Goal: Information Seeking & Learning: Learn about a topic

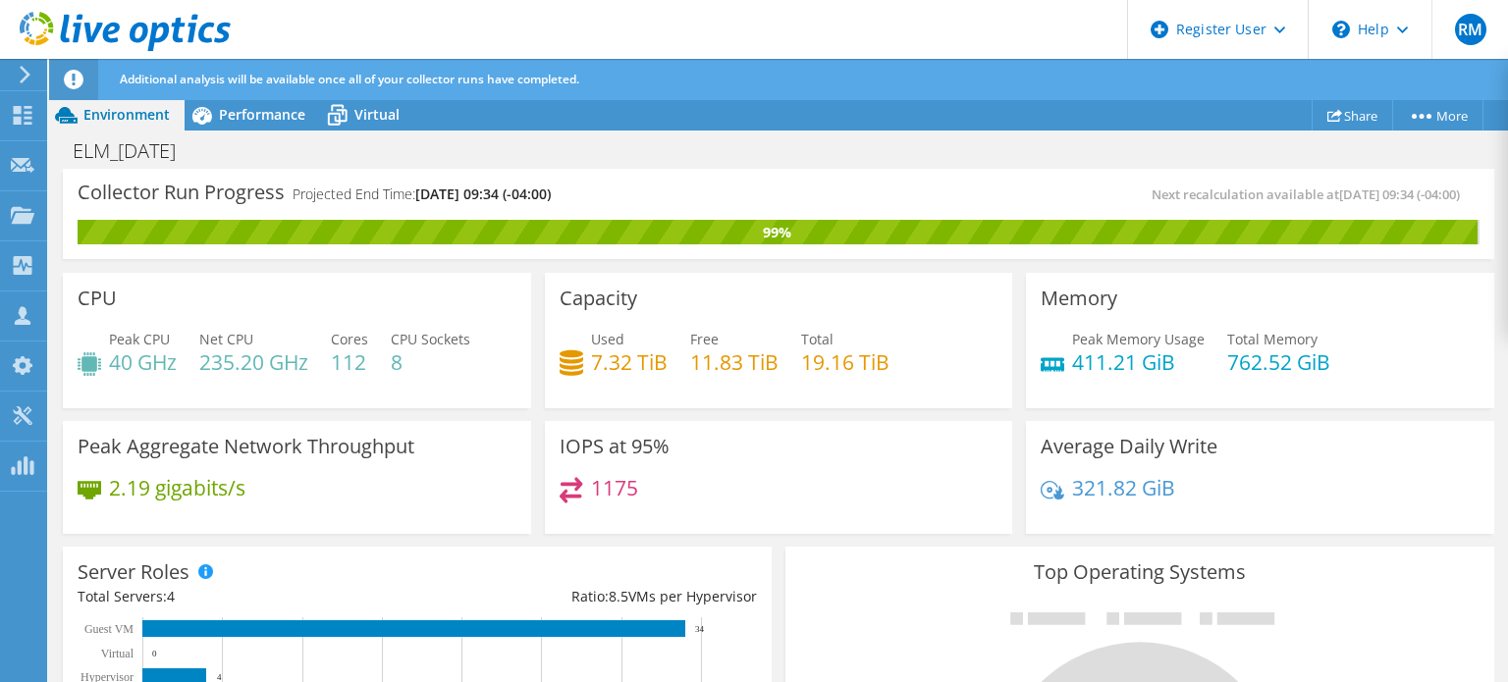
scroll to position [30, 0]
click at [342, 125] on icon at bounding box center [337, 115] width 34 height 34
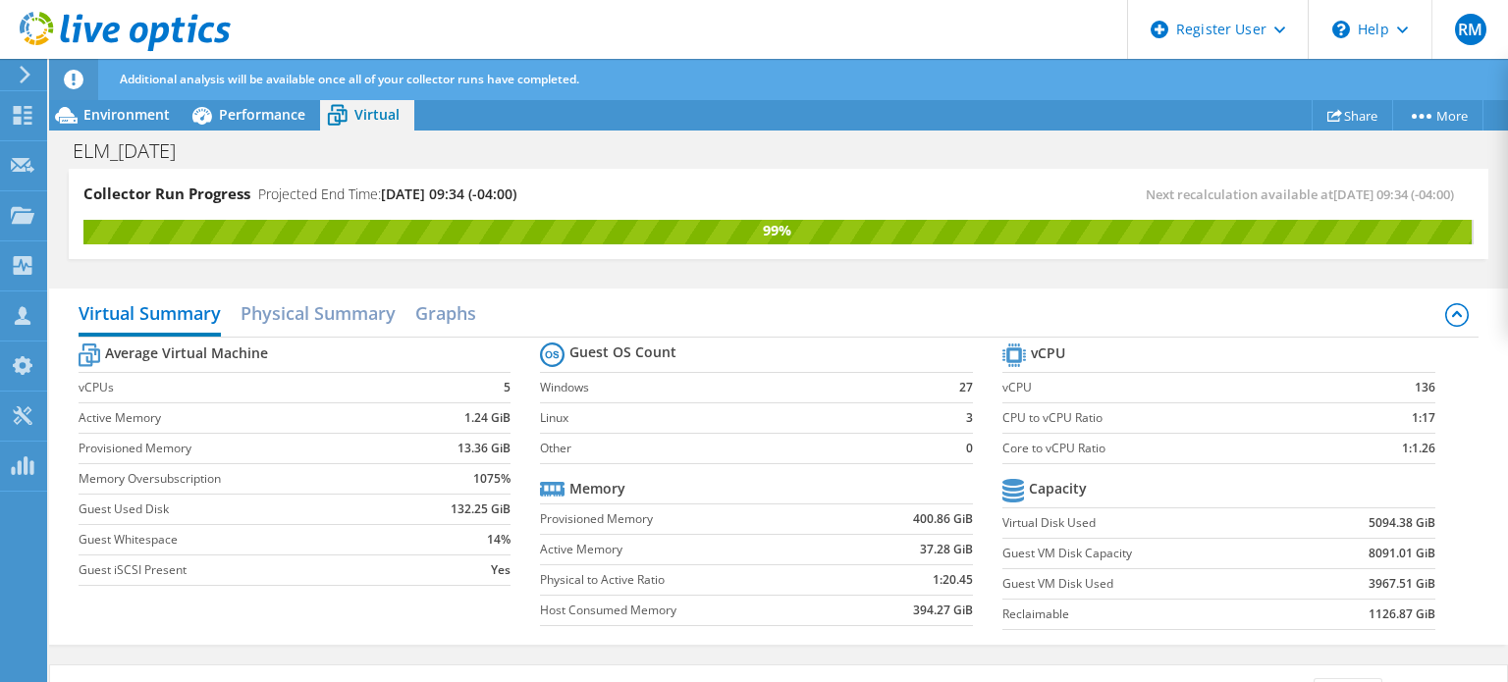
scroll to position [306, 0]
click at [279, 125] on div "Performance" at bounding box center [252, 114] width 135 height 31
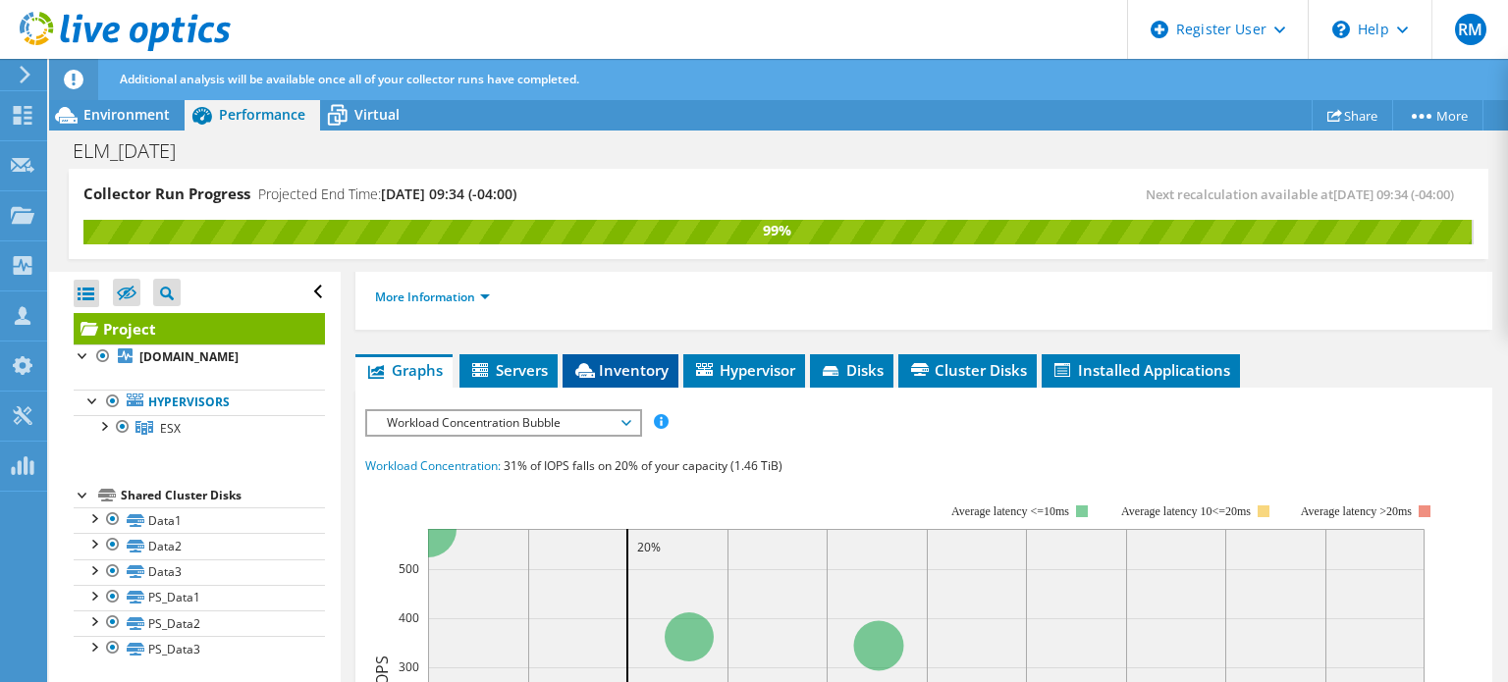
click at [620, 380] on span "Inventory" at bounding box center [620, 370] width 96 height 20
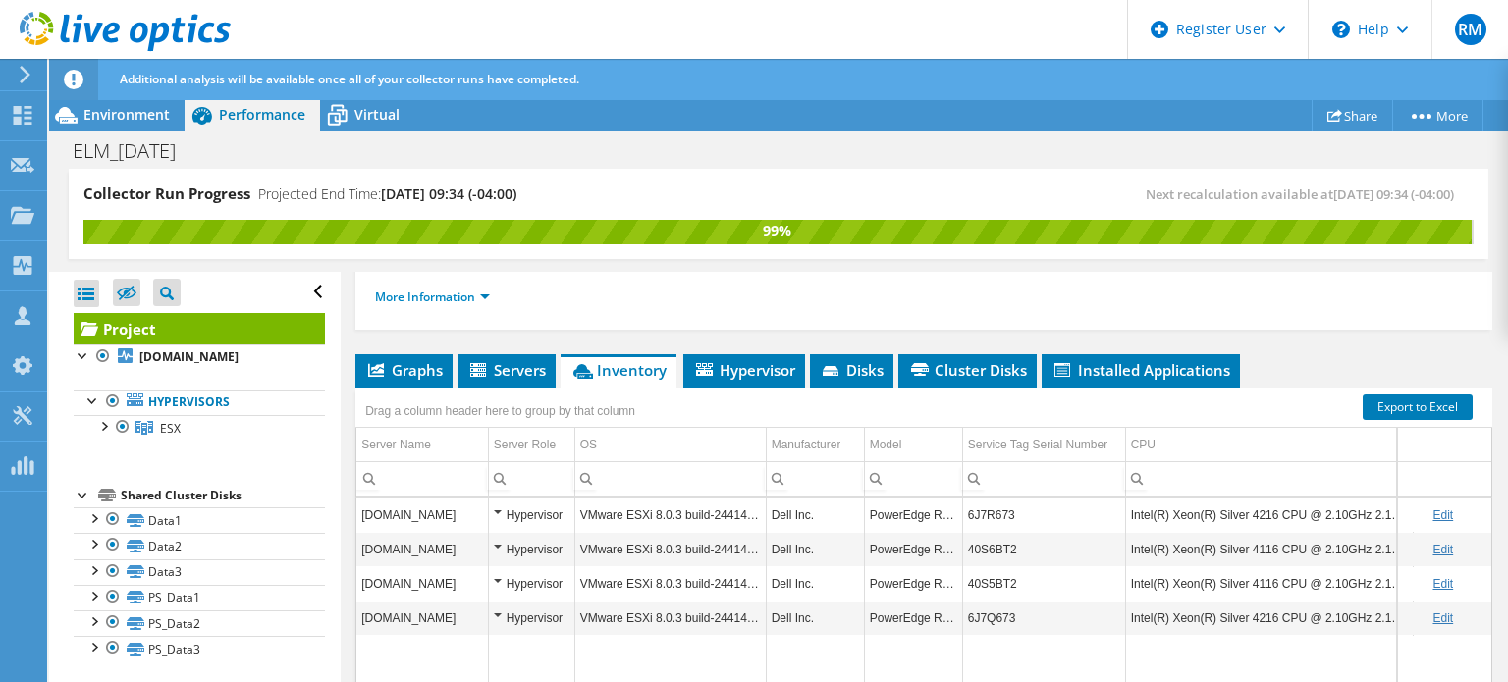
scroll to position [357, 0]
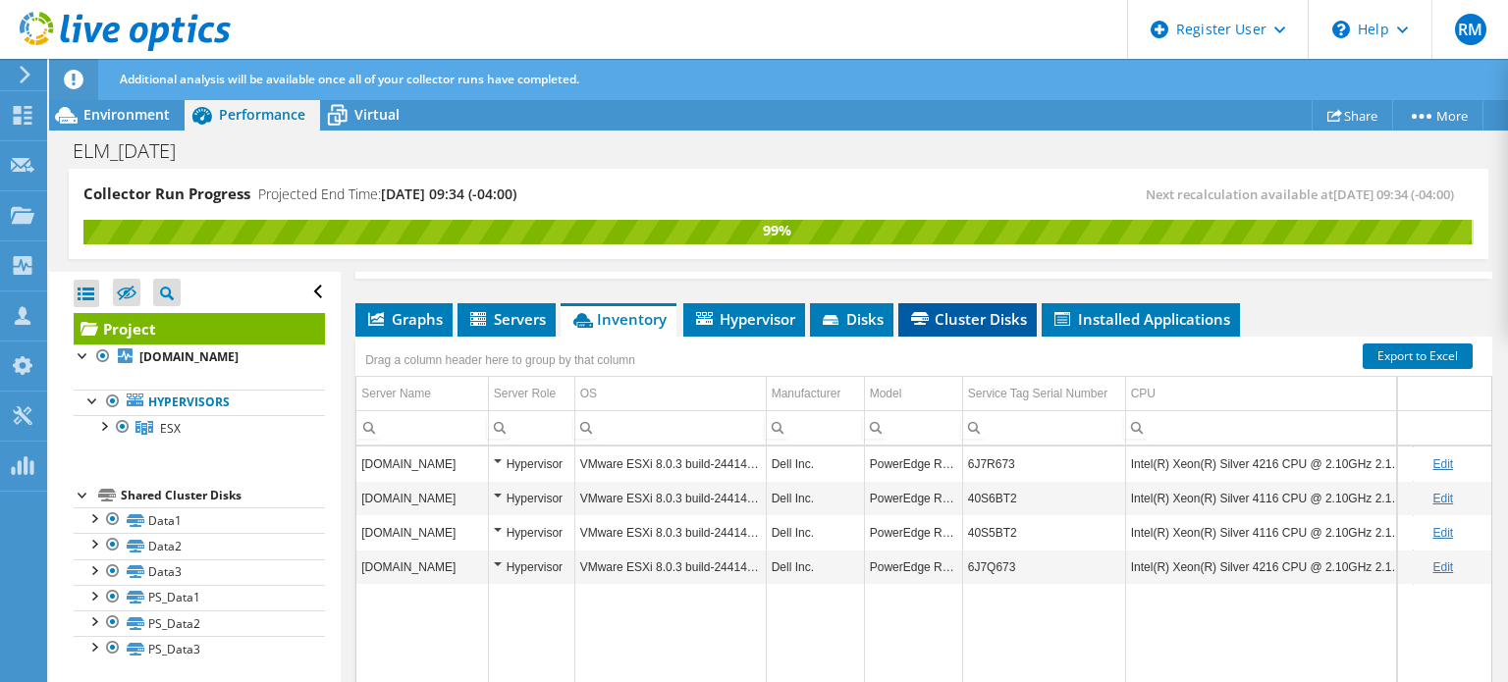
click at [1017, 329] on span "Cluster Disks" at bounding box center [967, 319] width 119 height 20
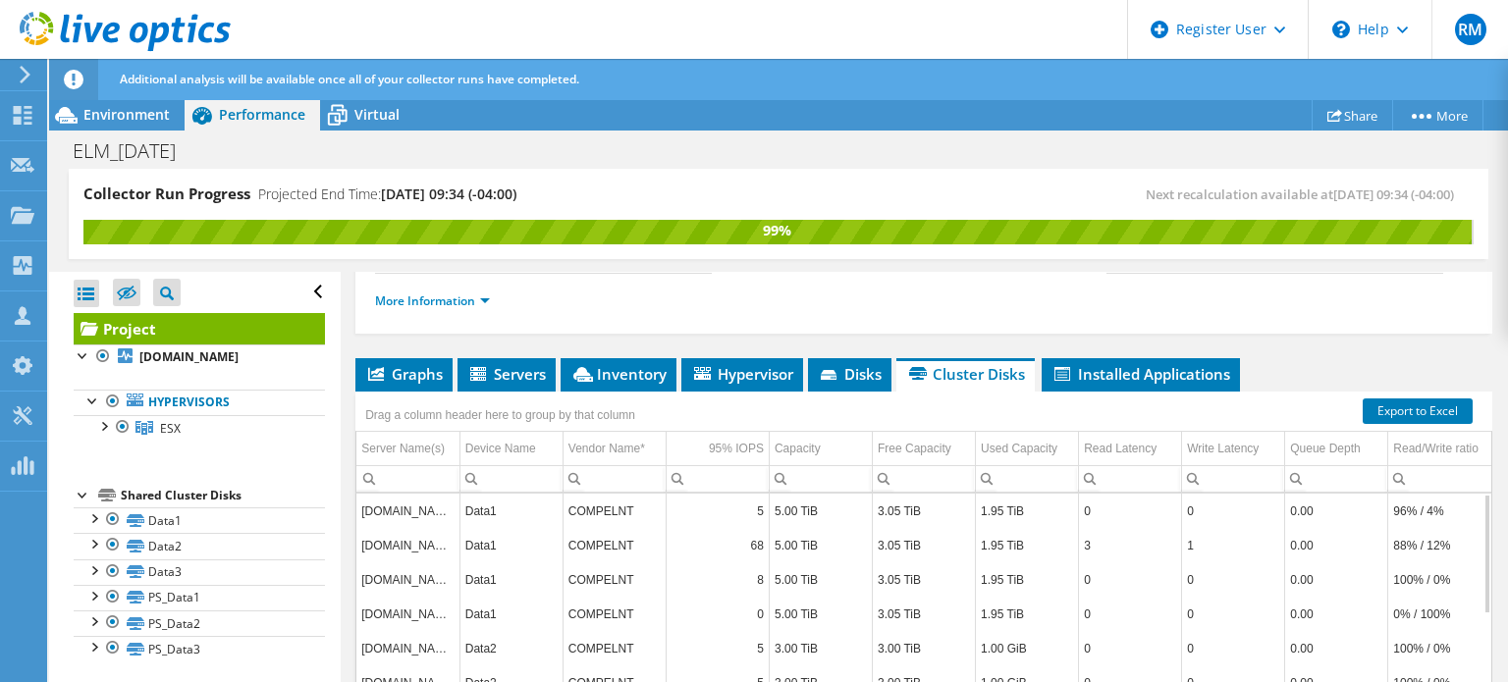
scroll to position [0, 0]
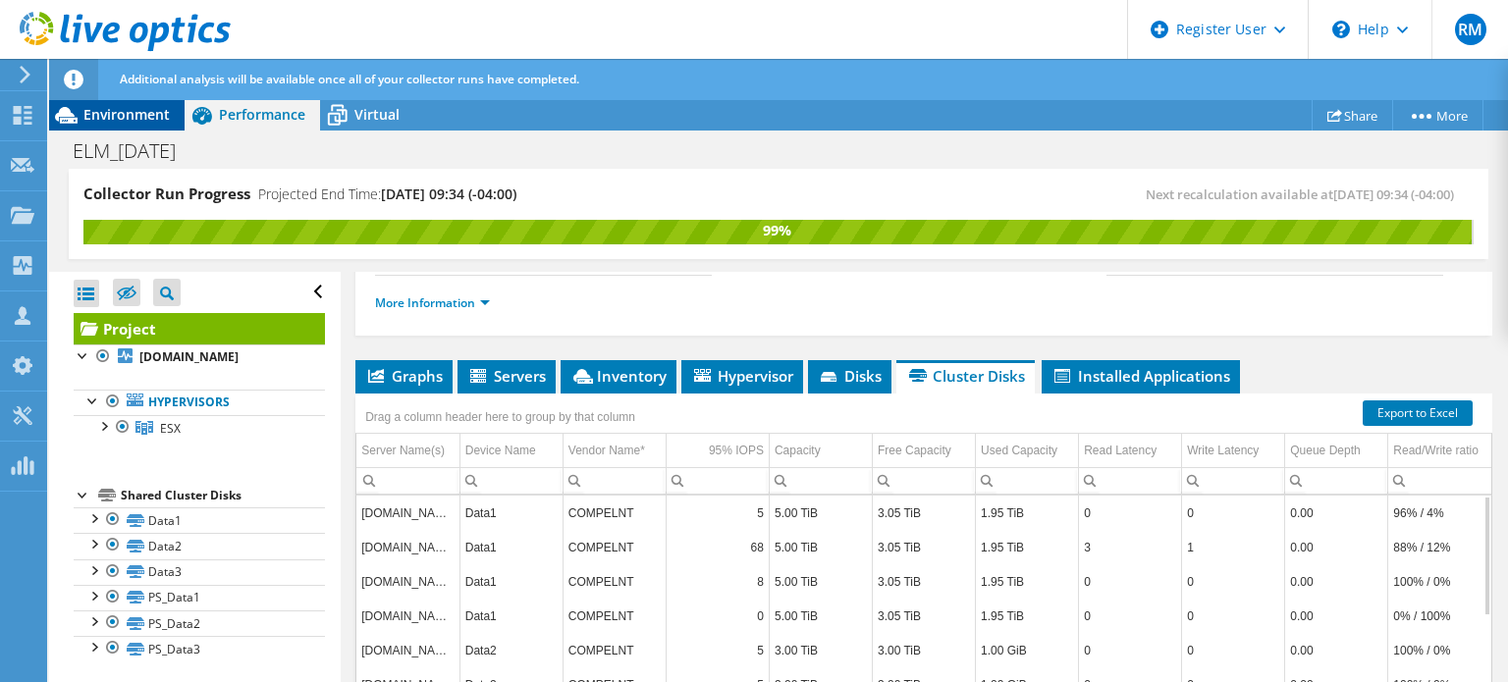
click at [145, 119] on span "Environment" at bounding box center [126, 114] width 86 height 19
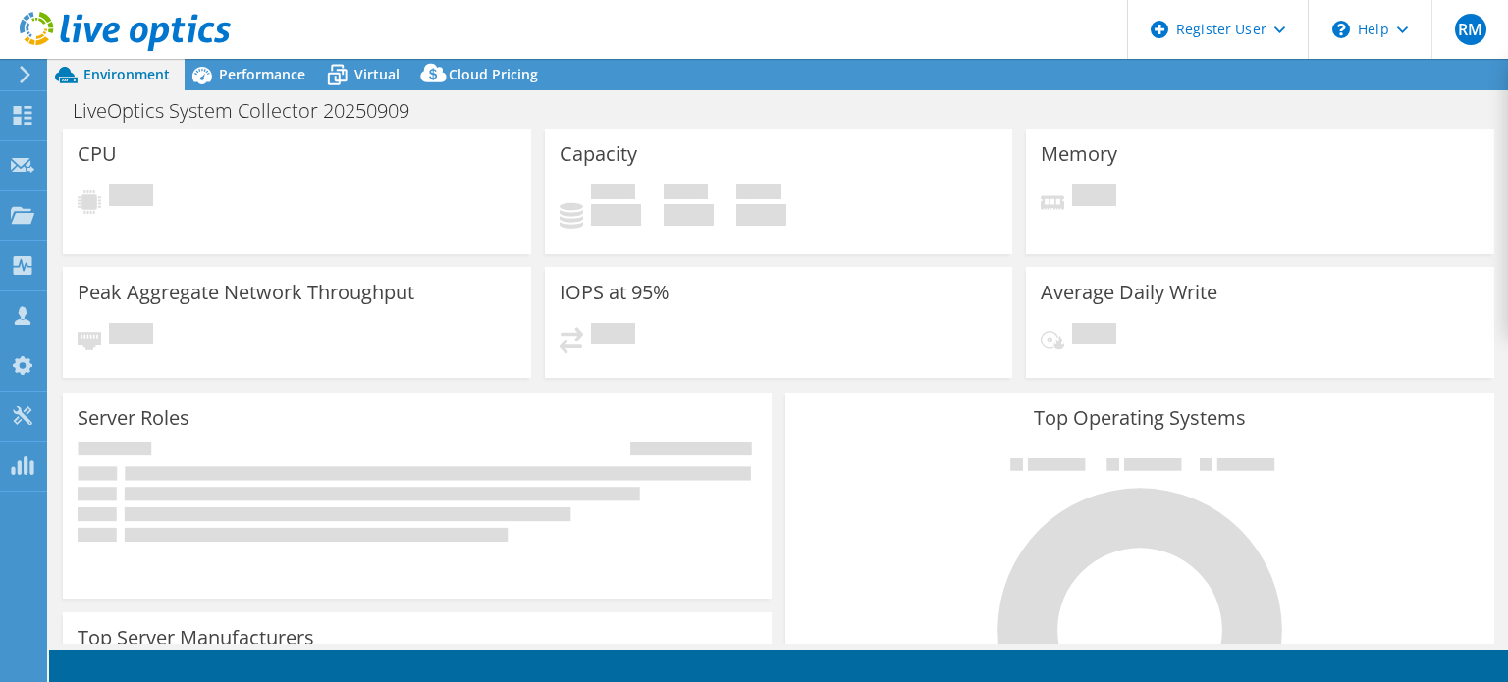
select select "USD"
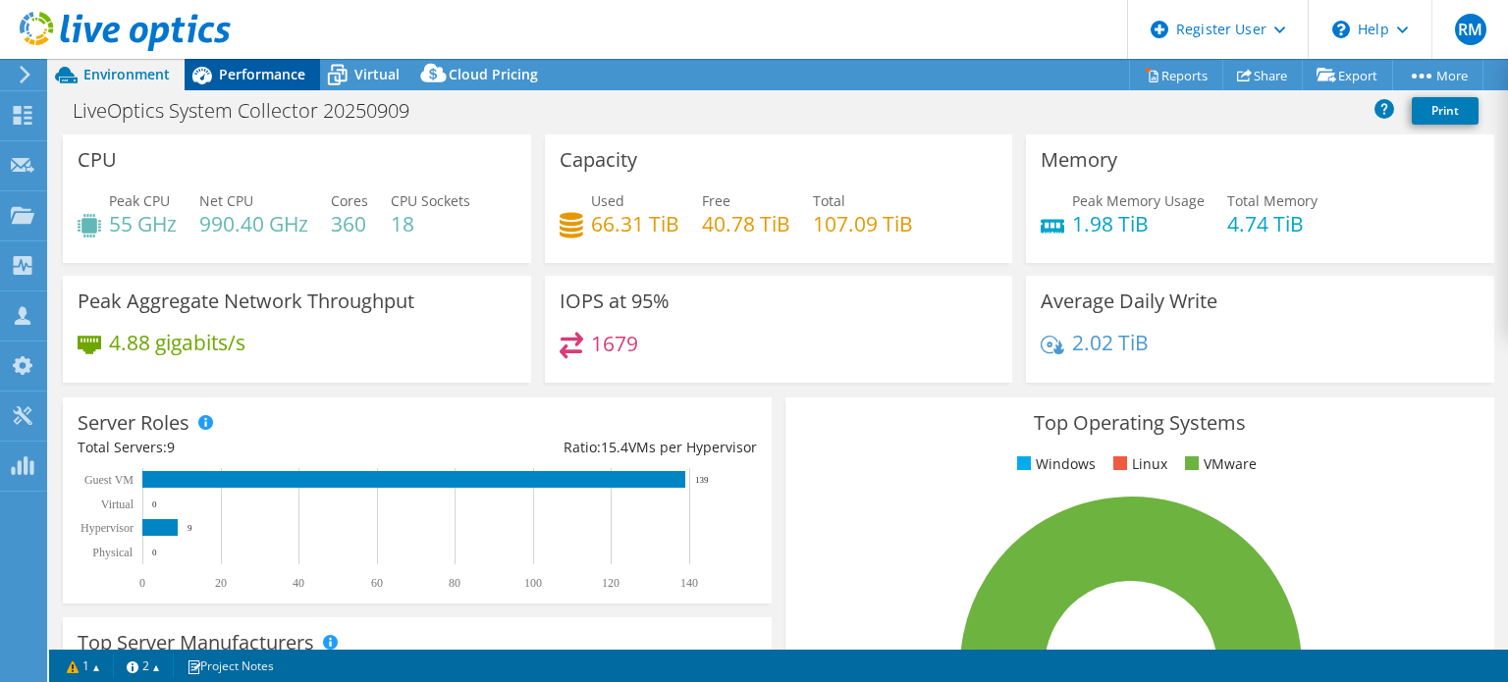
click at [304, 81] on div "Performance" at bounding box center [252, 74] width 135 height 31
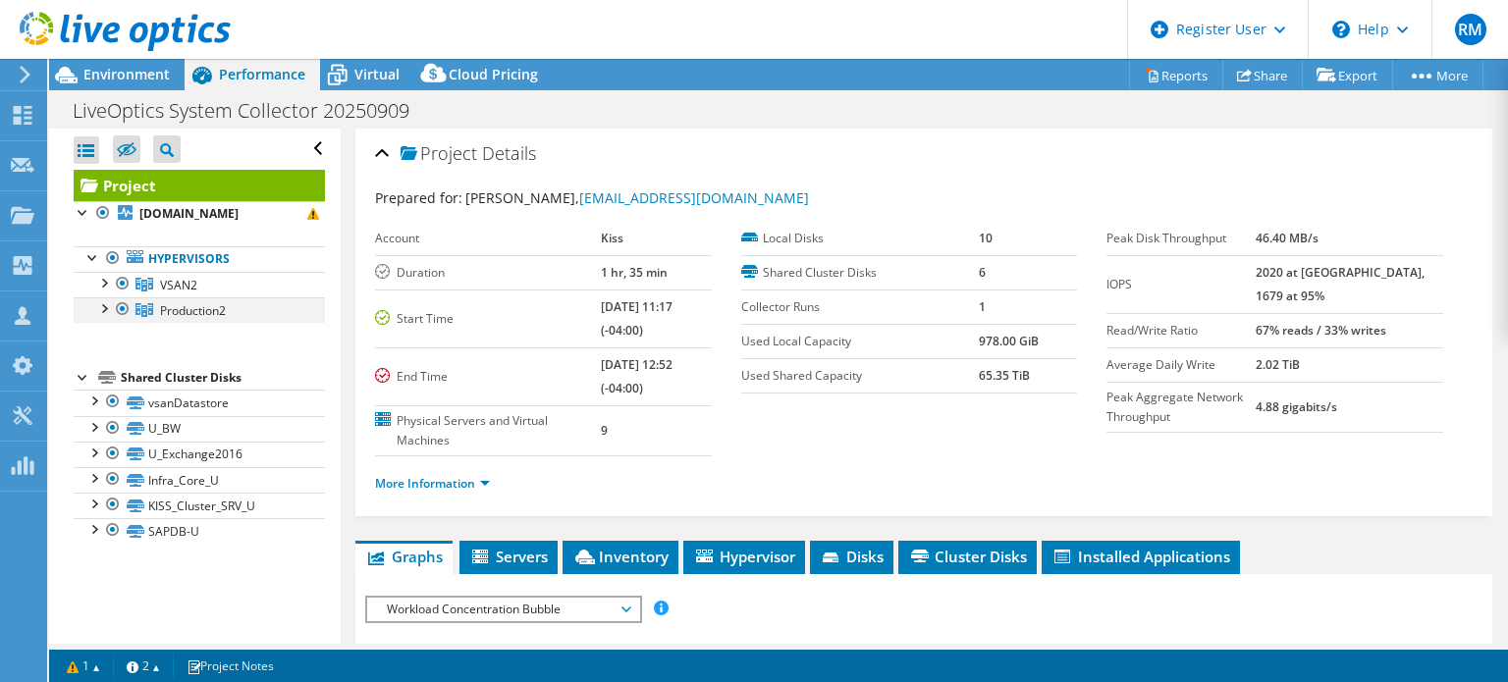
click at [101, 312] on div at bounding box center [103, 307] width 20 height 20
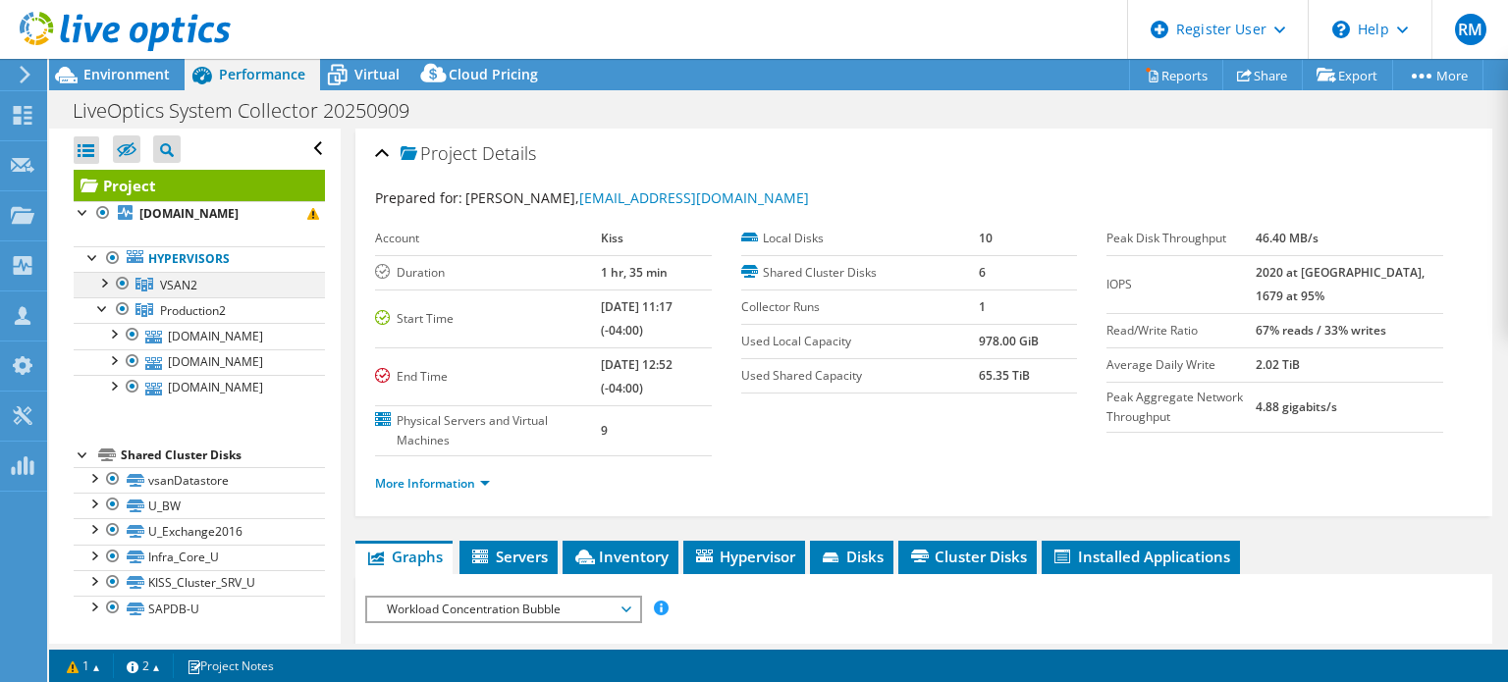
click at [106, 279] on div at bounding box center [103, 282] width 20 height 20
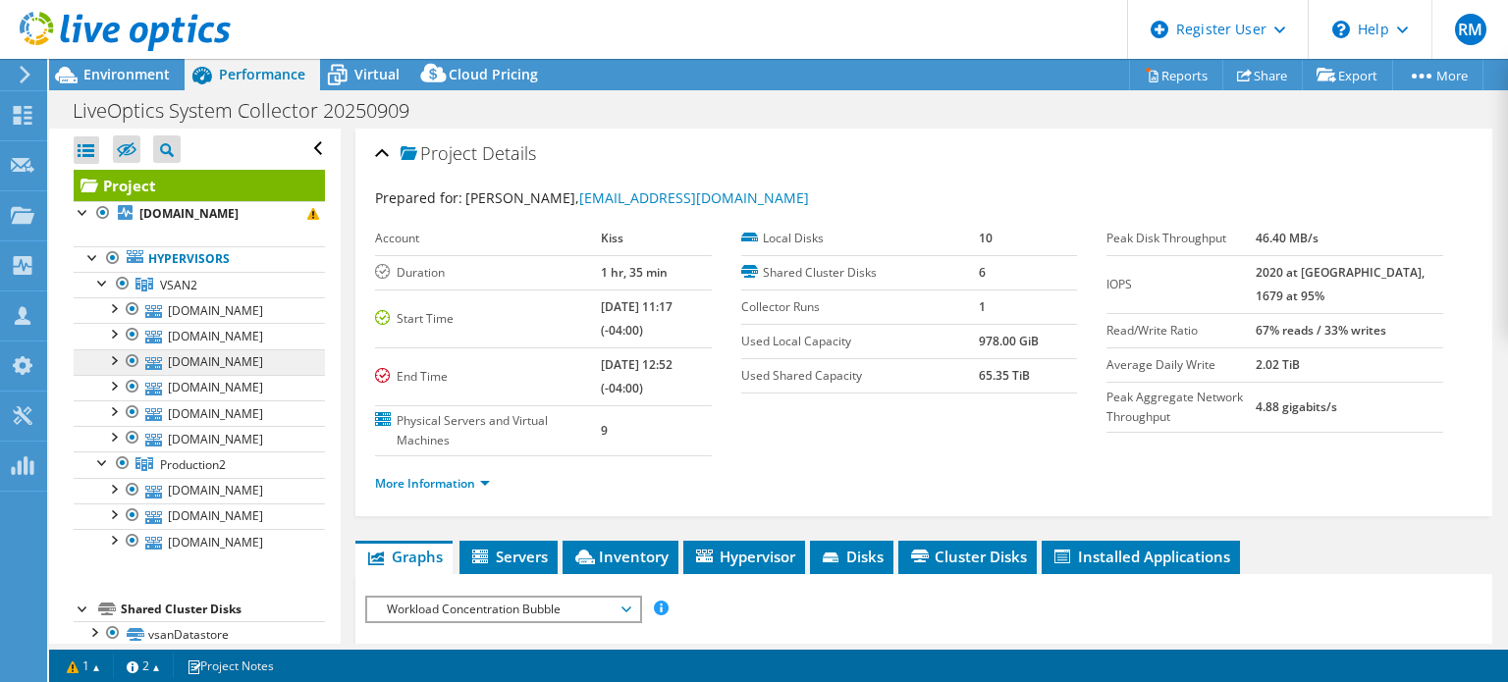
scroll to position [151, 0]
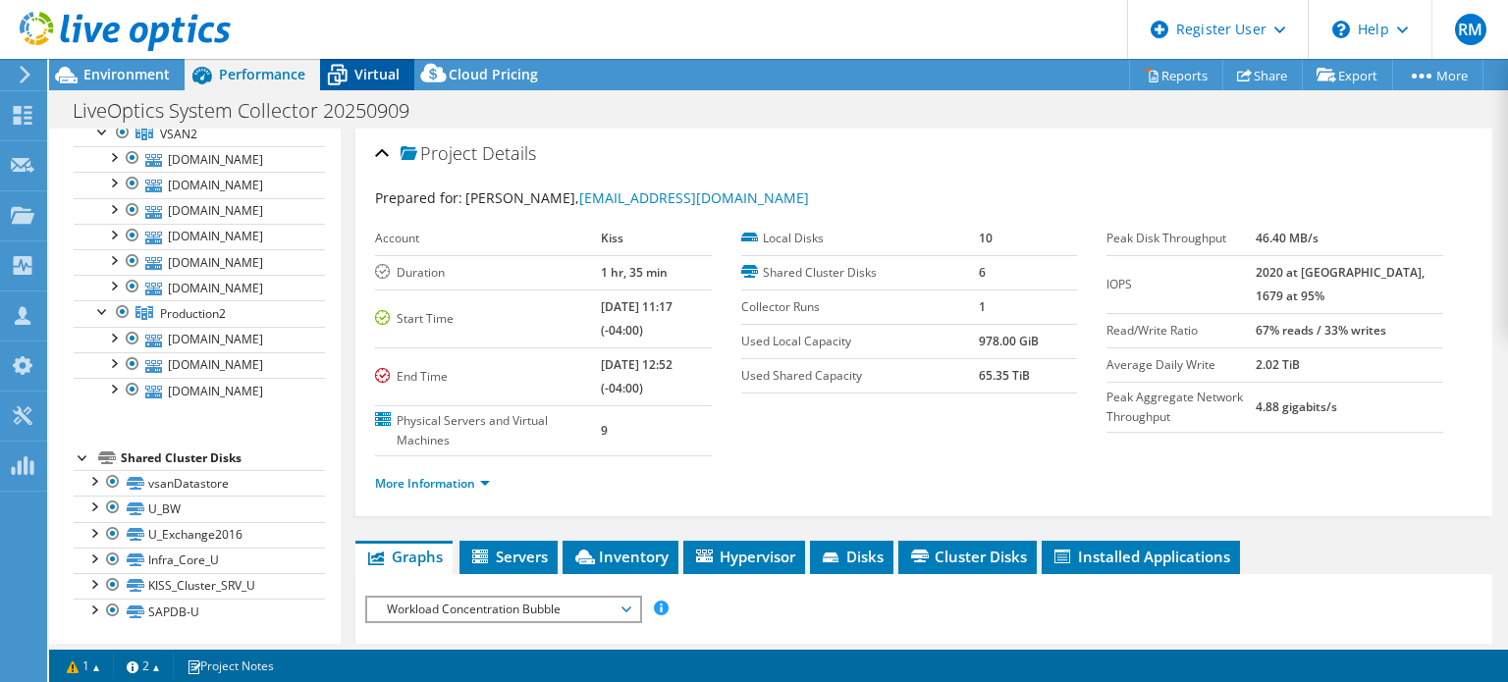
click at [352, 63] on icon at bounding box center [337, 75] width 34 height 34
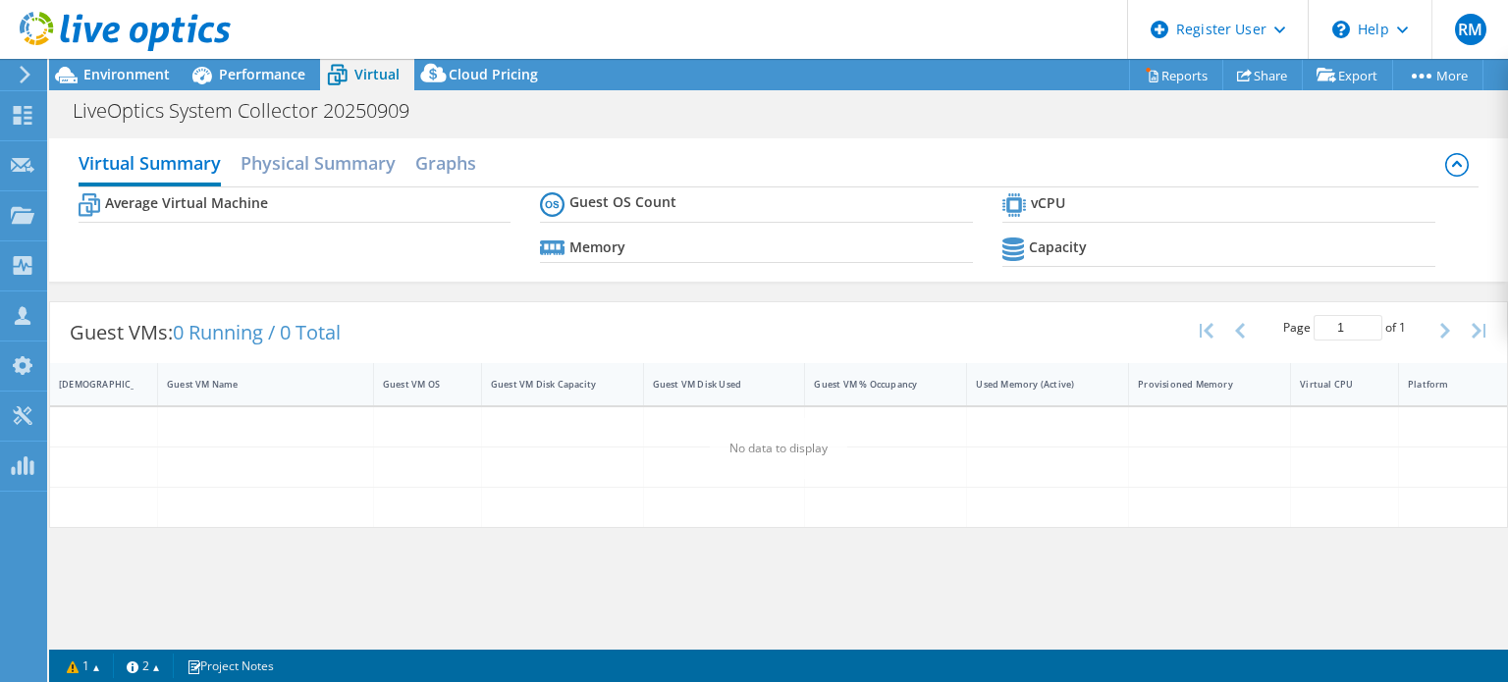
click at [659, 349] on div "Guest VMs: 0 Running / 0 Total Page 1 of 1 5 rows 10 rows 20 rows 25 rows 50 ro…" at bounding box center [778, 332] width 1457 height 61
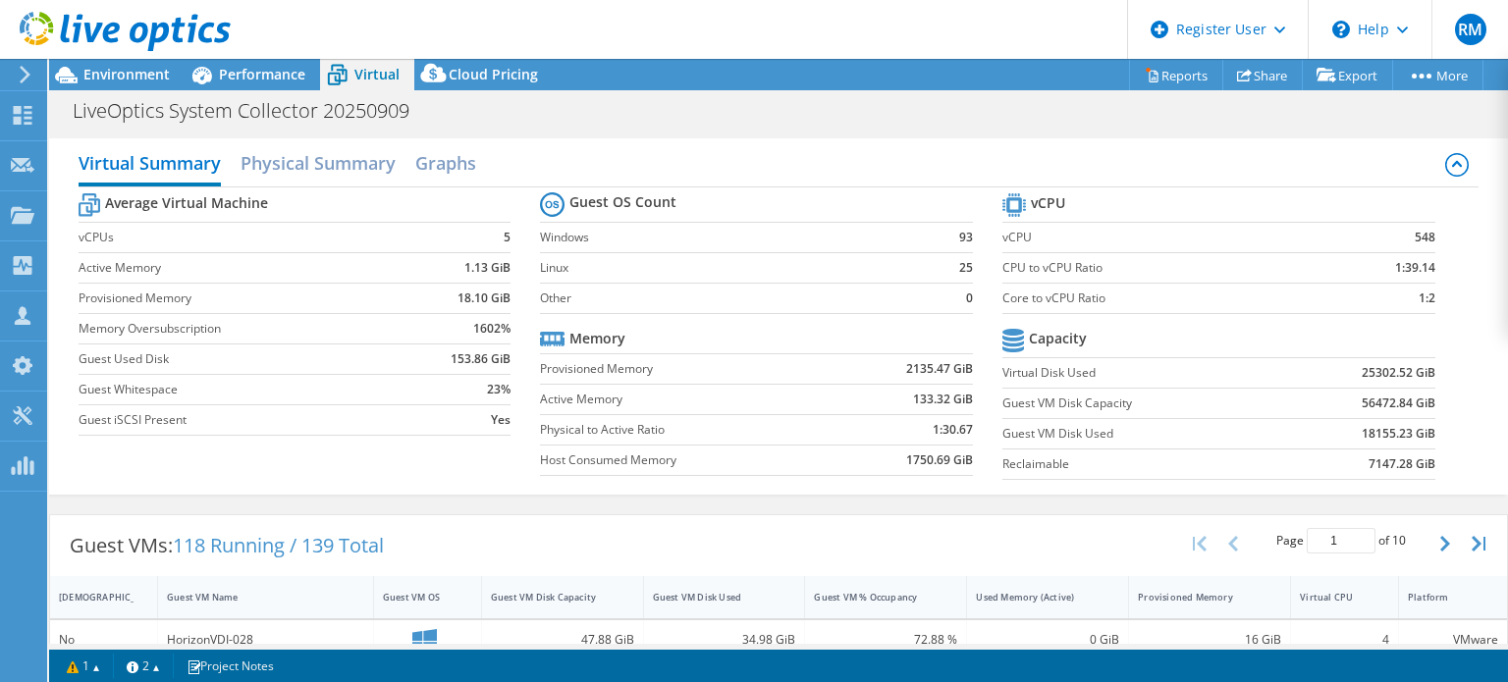
click at [876, 482] on section "Guest OS Count Windows 93 Linux 25 Other 0 Memory Provisioned Memory 2135.47 Gi…" at bounding box center [771, 337] width 462 height 298
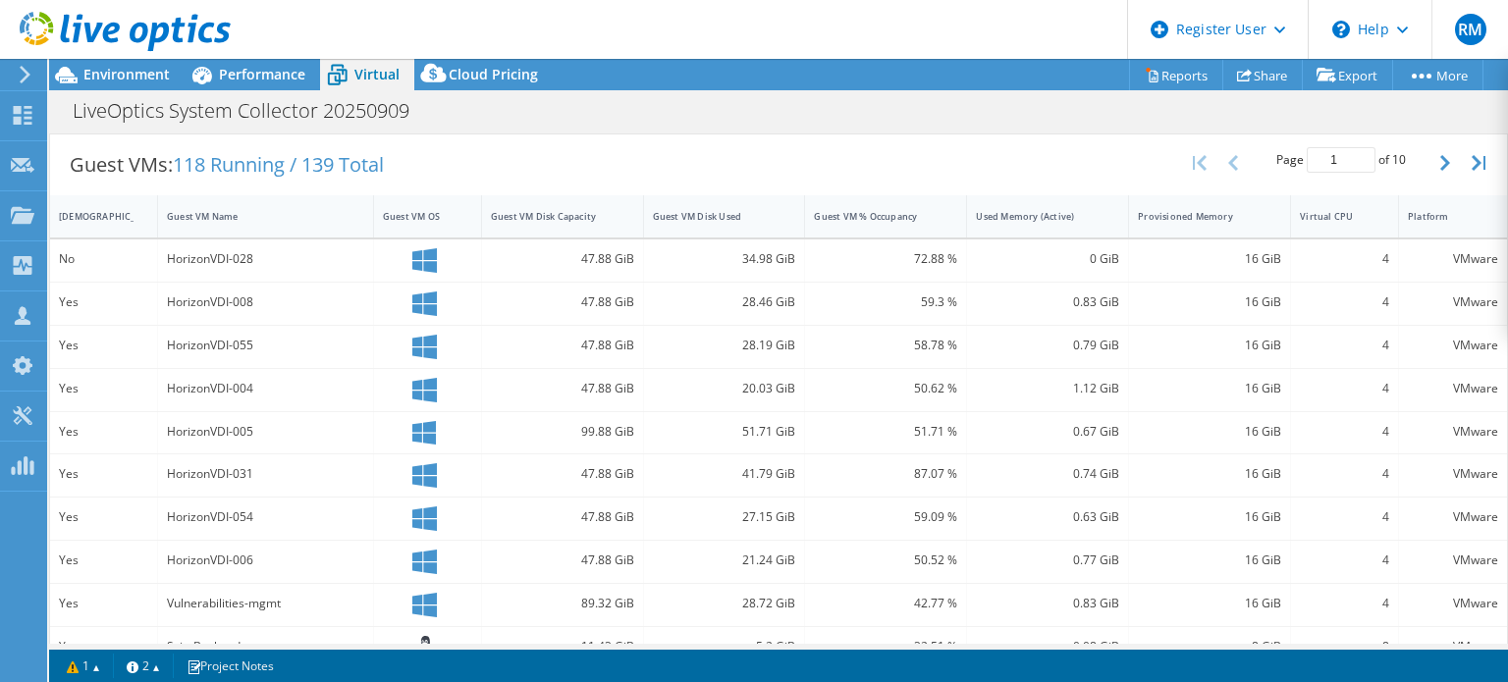
scroll to position [404, 0]
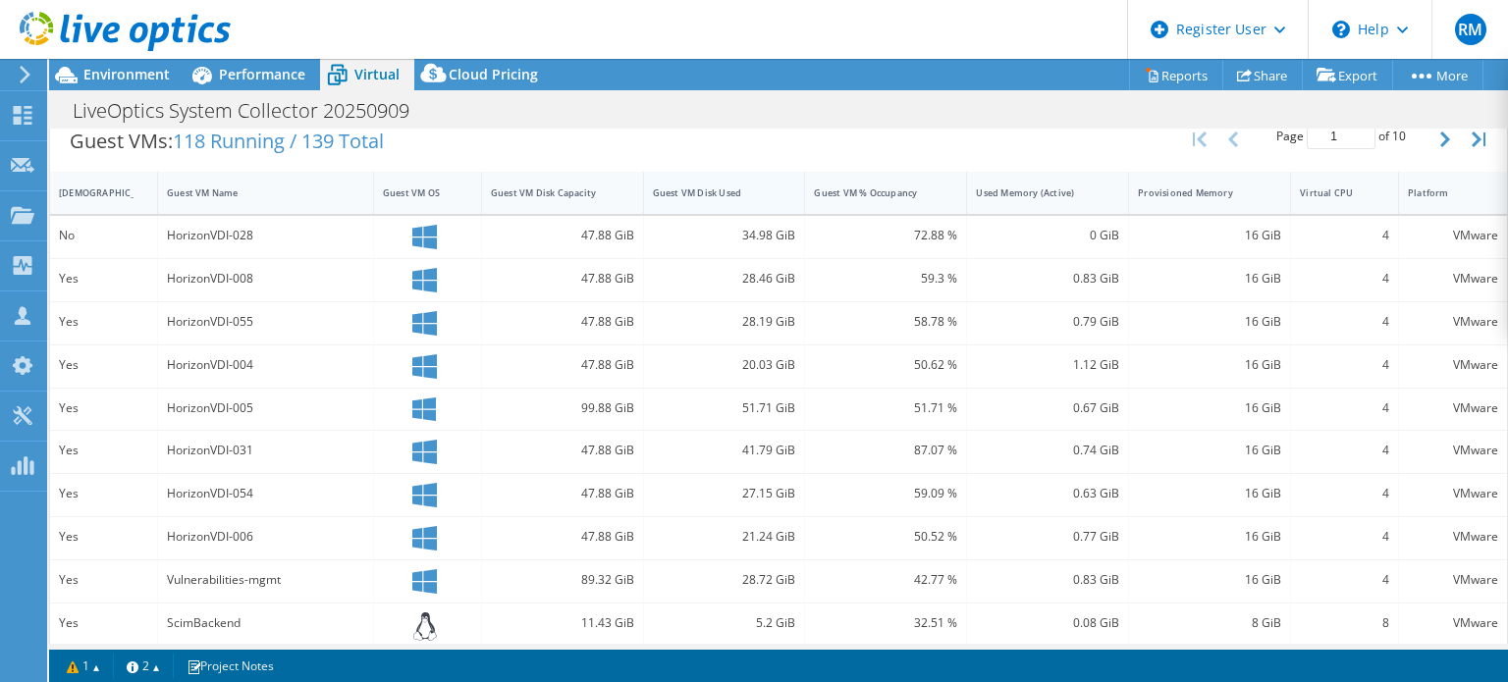
click at [715, 180] on div "Guest VM Disk Used" at bounding box center [712, 193] width 137 height 30
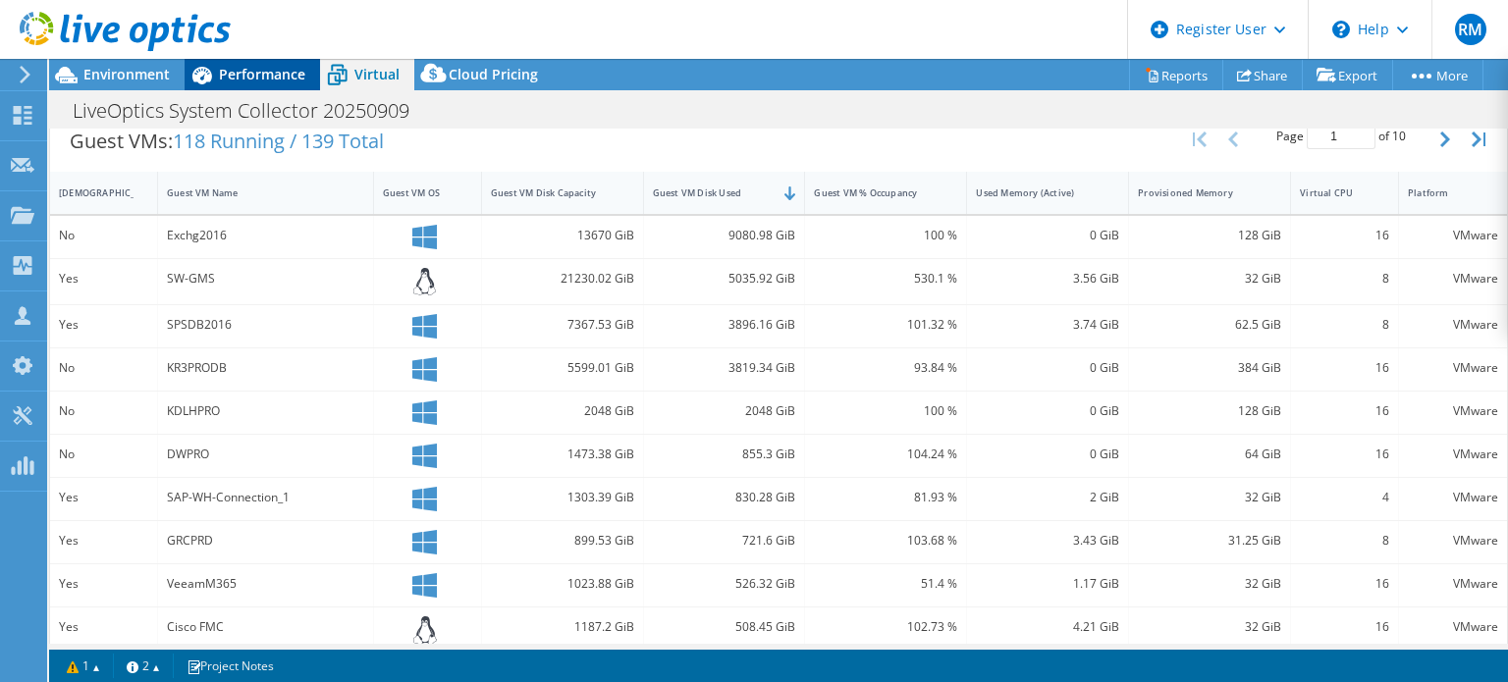
click at [268, 74] on span "Performance" at bounding box center [262, 74] width 86 height 19
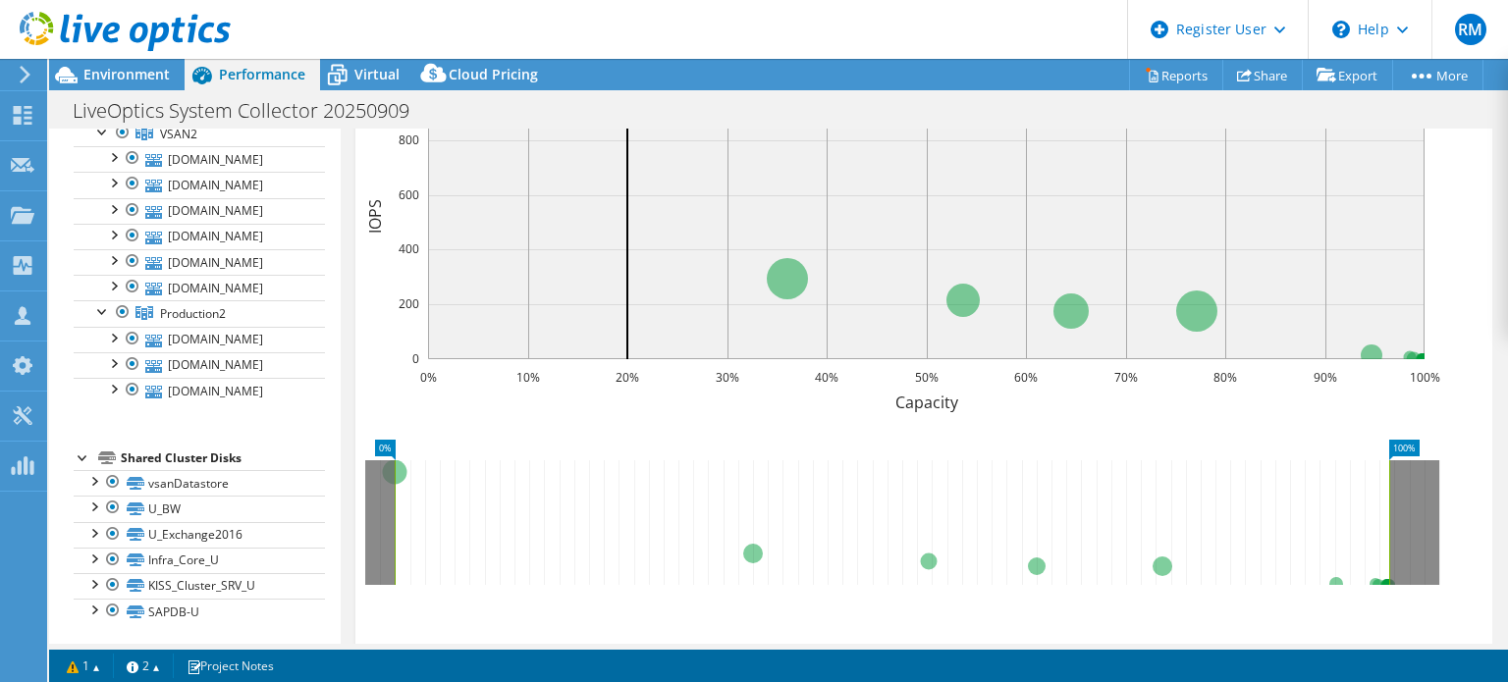
scroll to position [236, 0]
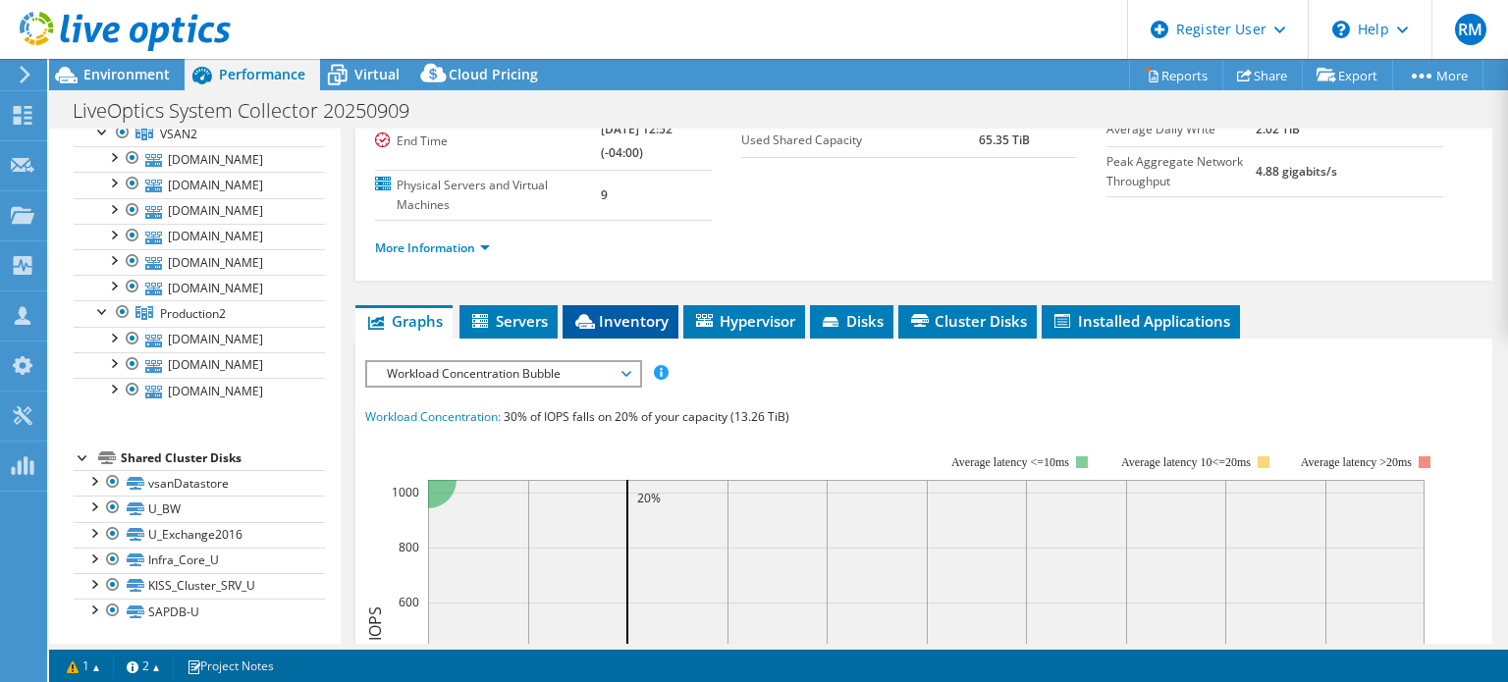
click at [612, 318] on span "Inventory" at bounding box center [620, 321] width 96 height 20
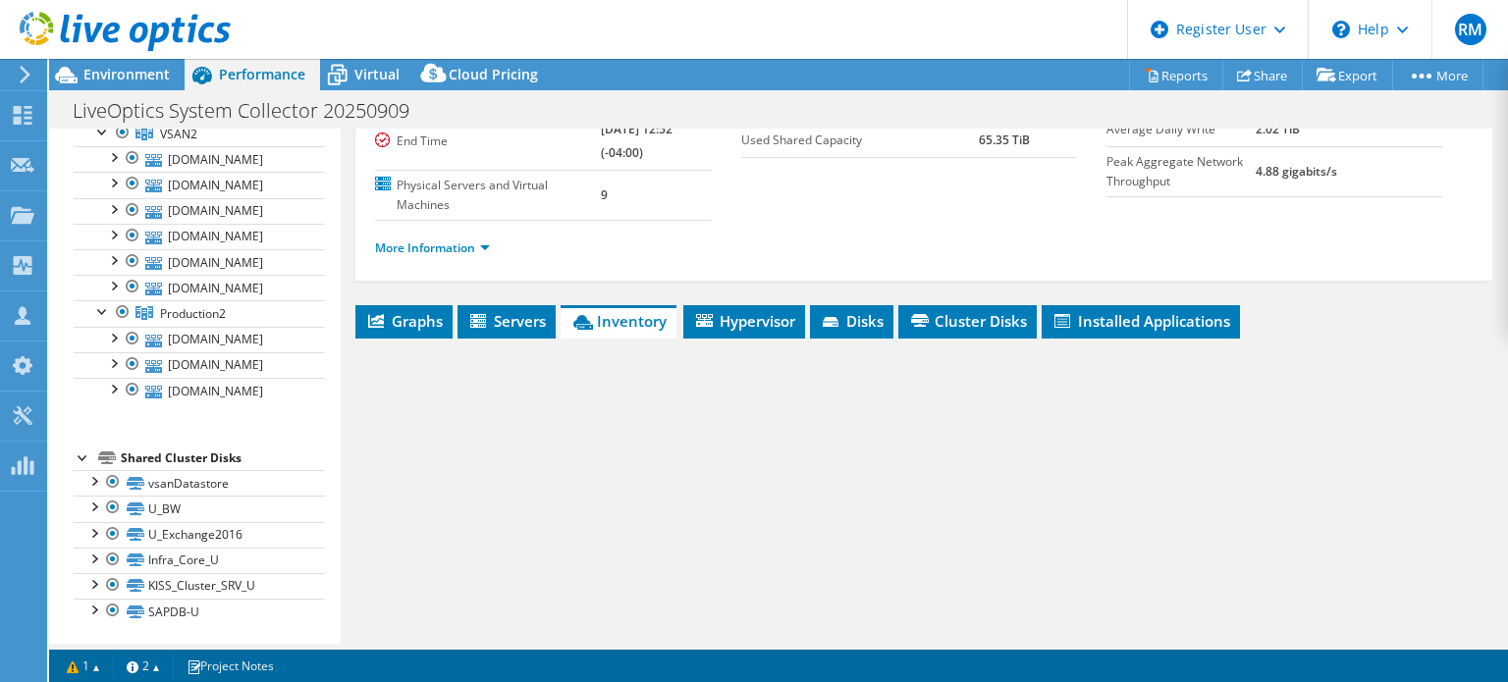
click at [827, 247] on ul "More Information" at bounding box center [924, 246] width 1098 height 27
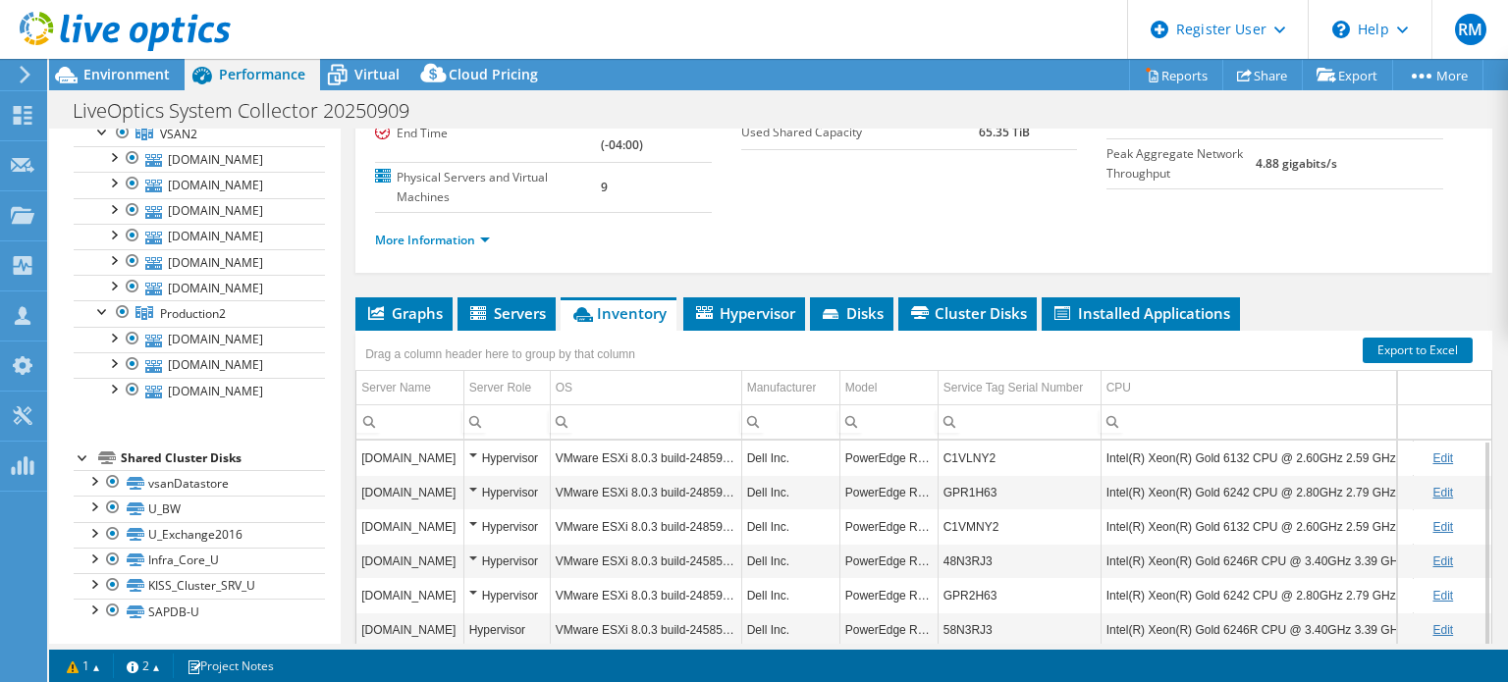
scroll to position [242, 0]
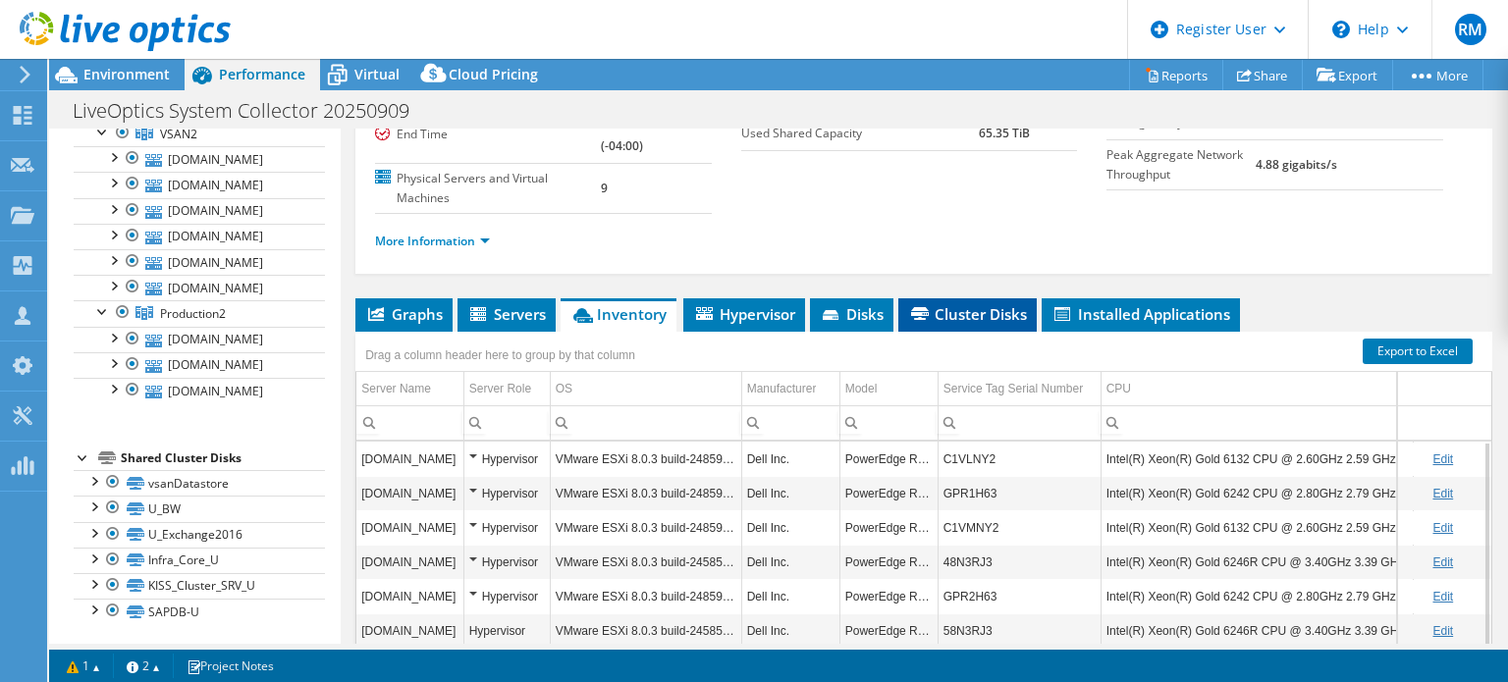
click at [938, 309] on span "Cluster Disks" at bounding box center [967, 314] width 119 height 20
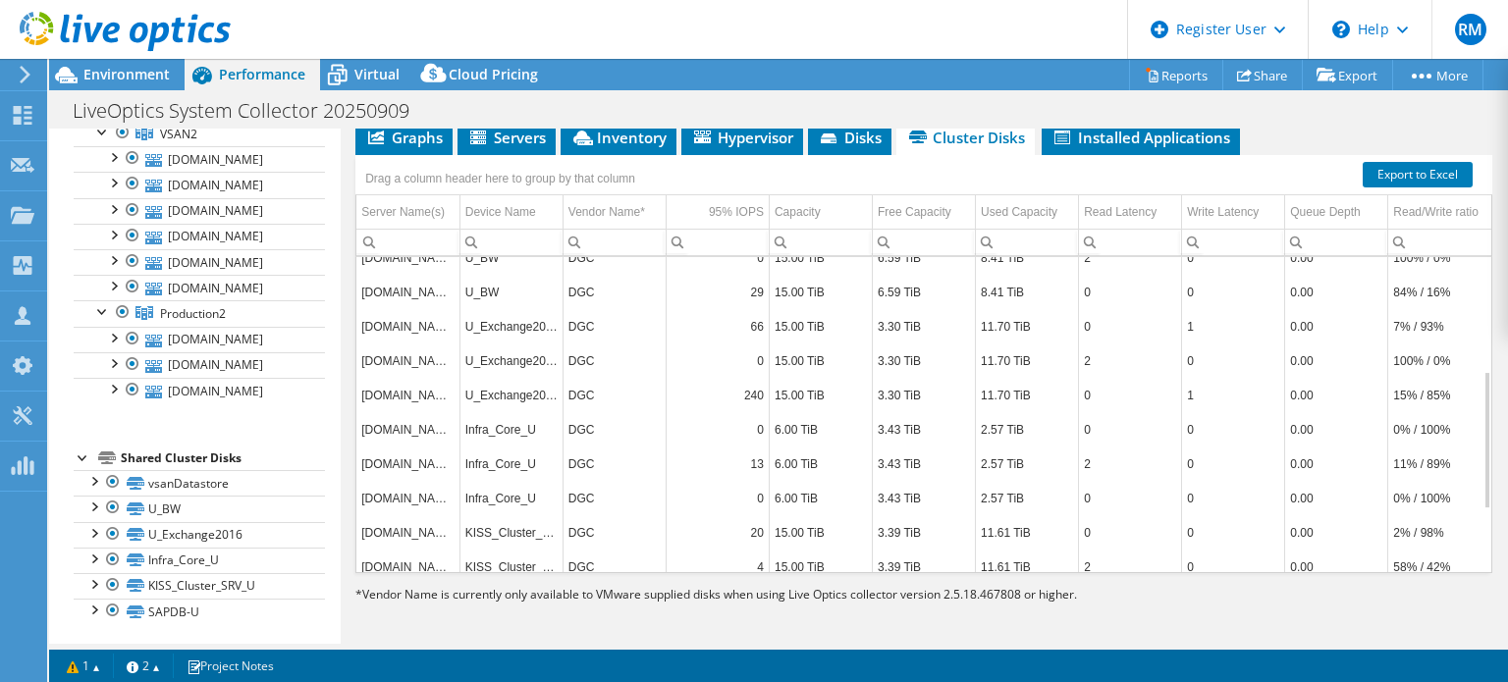
scroll to position [402, 0]
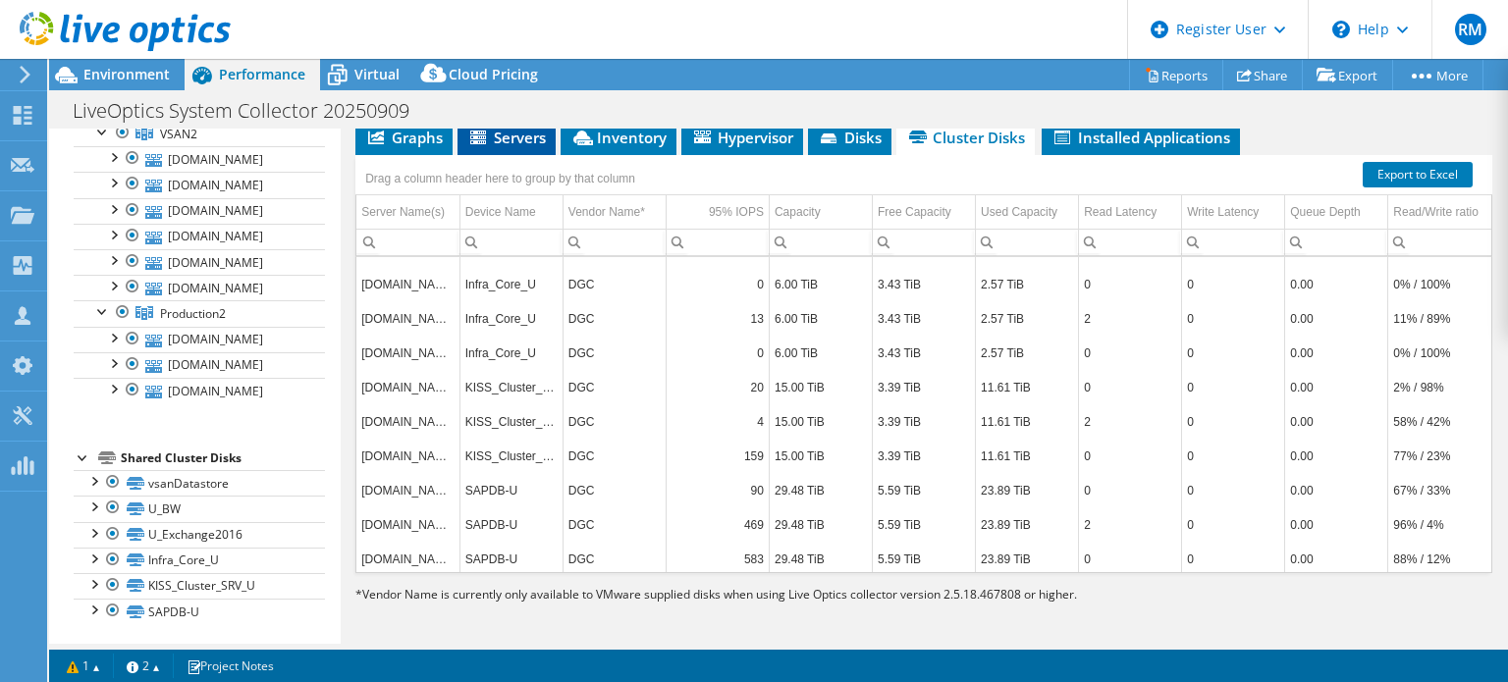
click at [538, 137] on span "Servers" at bounding box center [506, 138] width 79 height 20
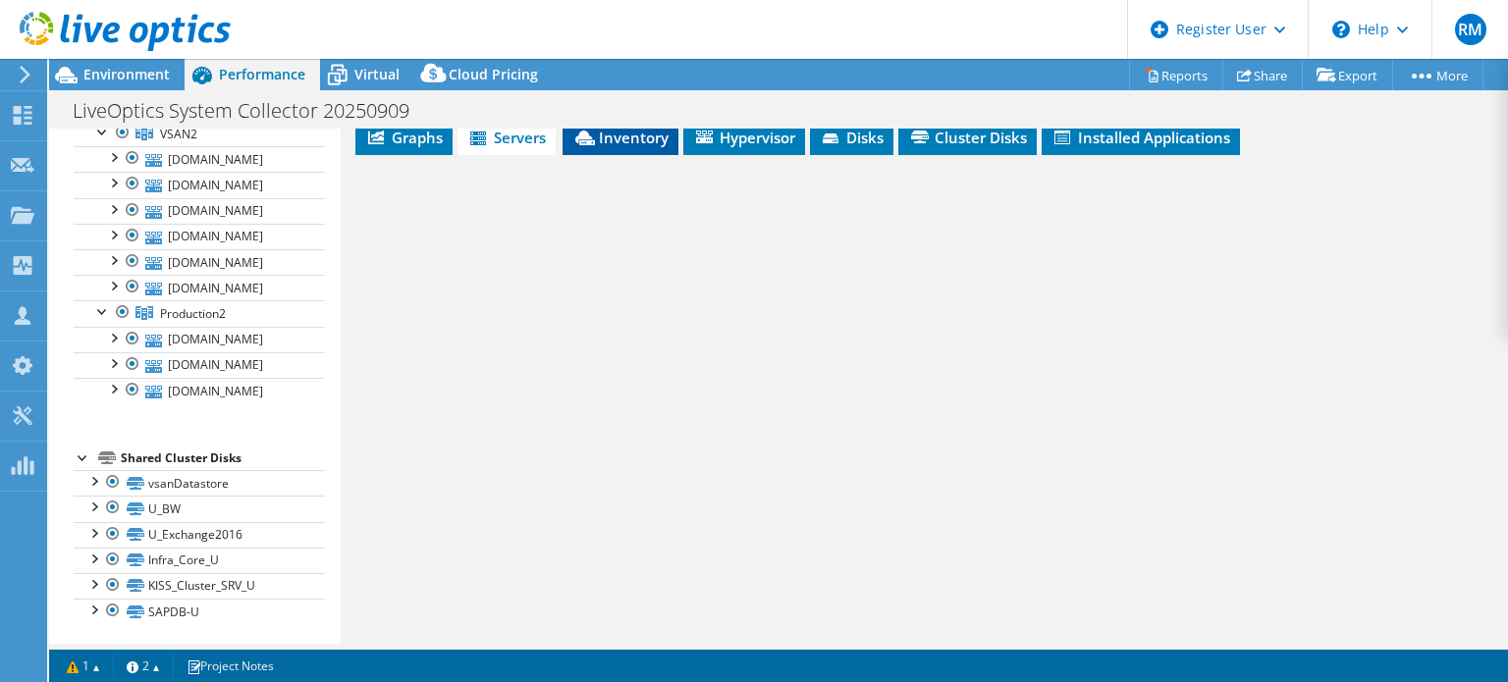
click at [617, 144] on li "Inventory" at bounding box center [621, 138] width 116 height 33
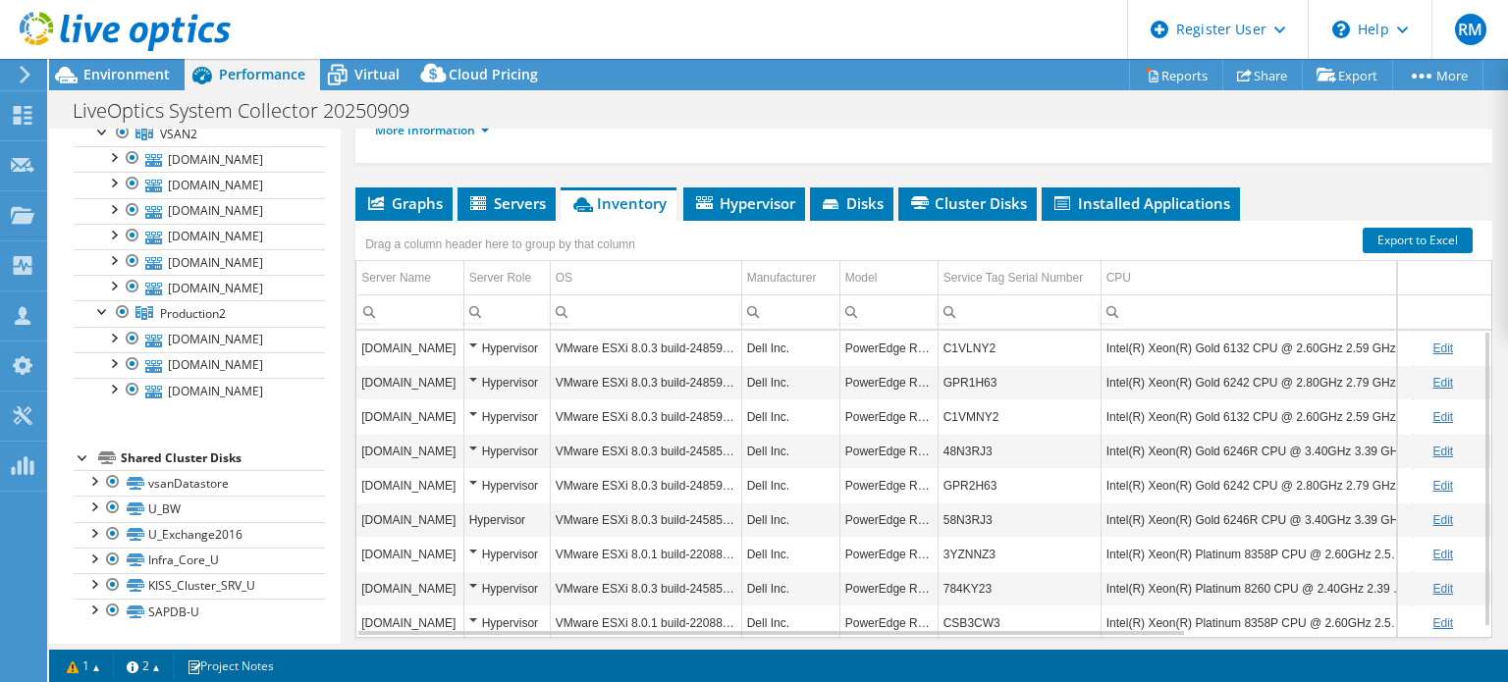
scroll to position [349, 0]
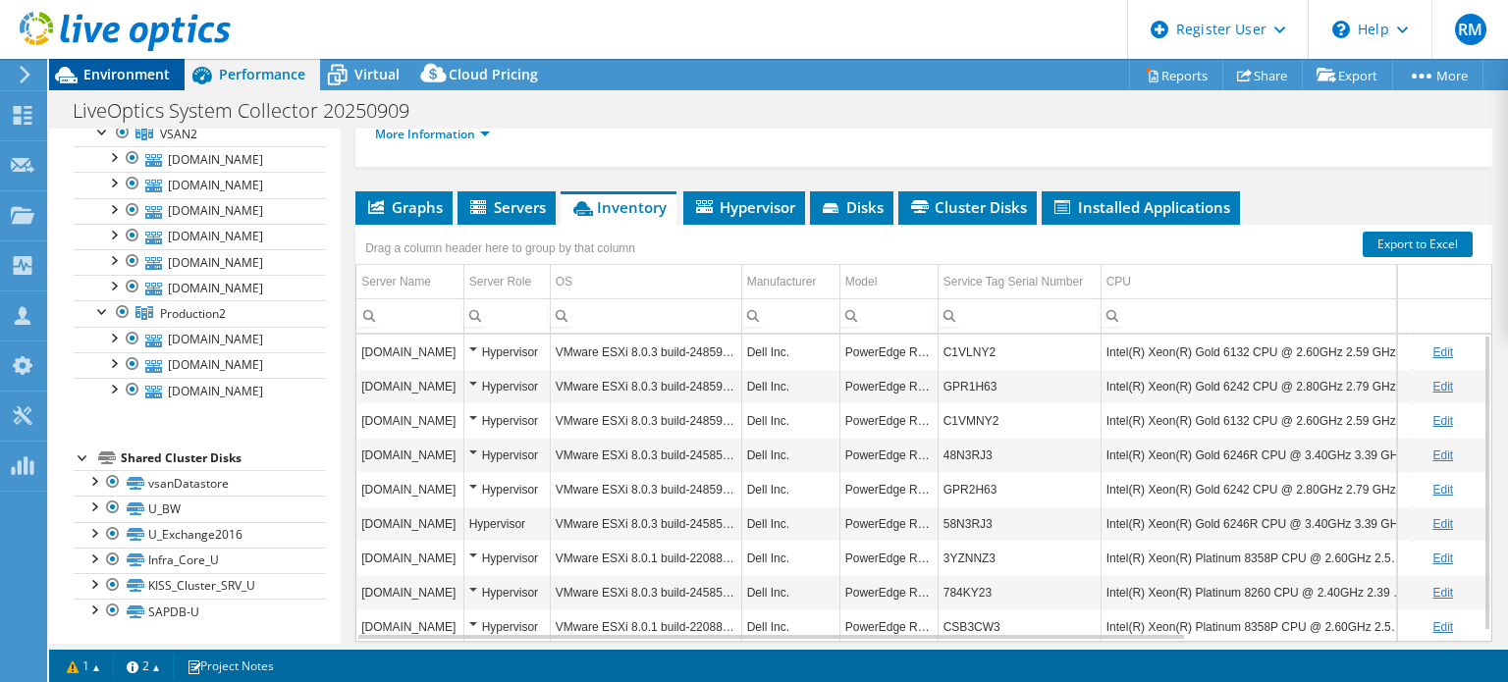
click at [165, 67] on span "Environment" at bounding box center [126, 74] width 86 height 19
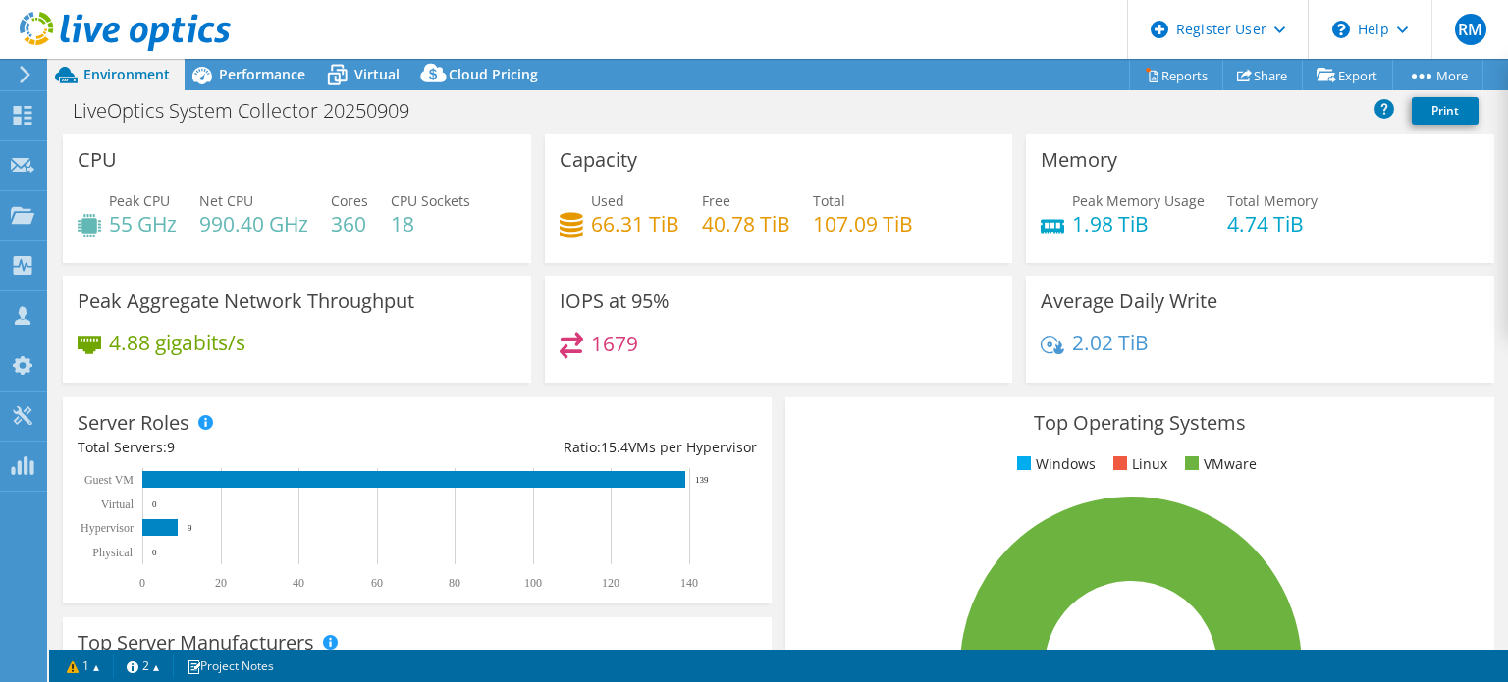
drag, startPoint x: 570, startPoint y: 62, endPoint x: 538, endPoint y: 42, distance: 37.9
drag, startPoint x: 538, startPoint y: 42, endPoint x: 370, endPoint y: 68, distance: 169.8
click at [370, 68] on span "Virtual" at bounding box center [376, 74] width 45 height 19
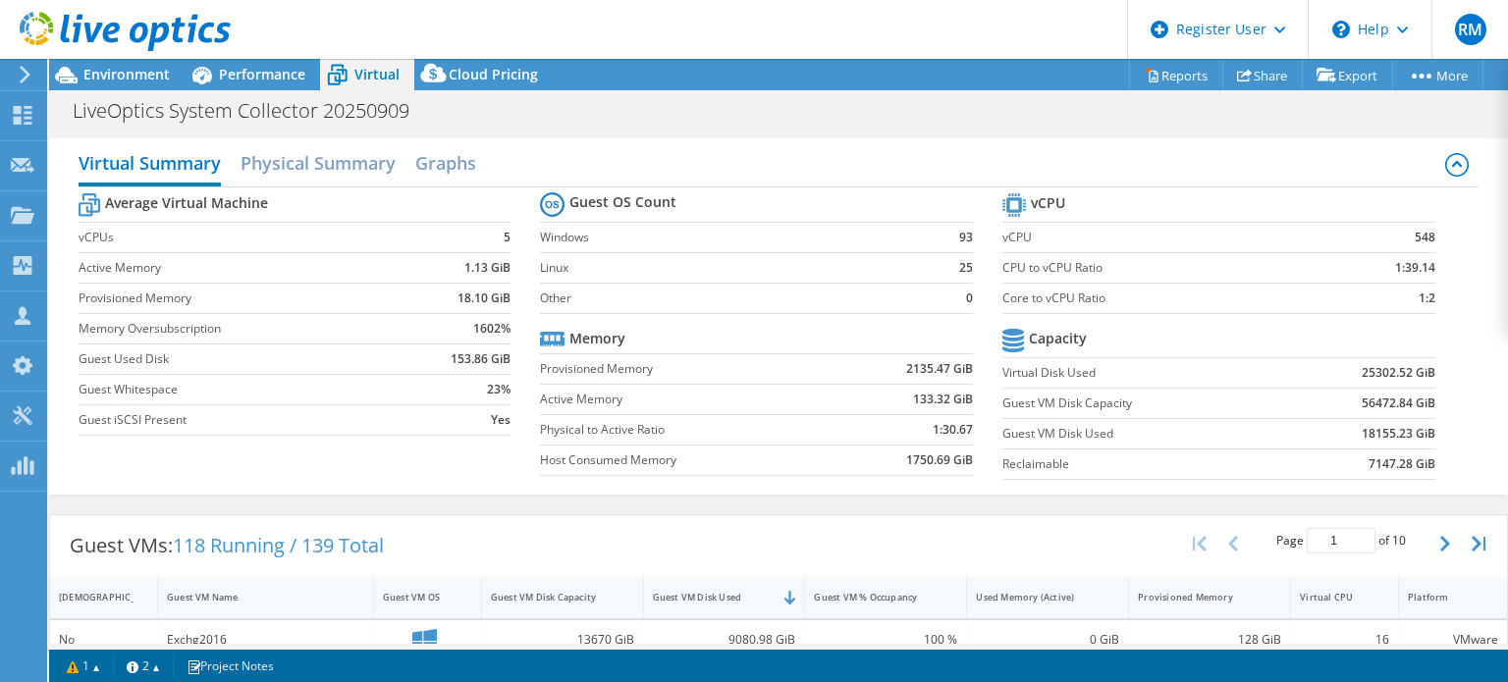
scroll to position [419, 0]
click at [206, 66] on icon at bounding box center [202, 75] width 34 height 34
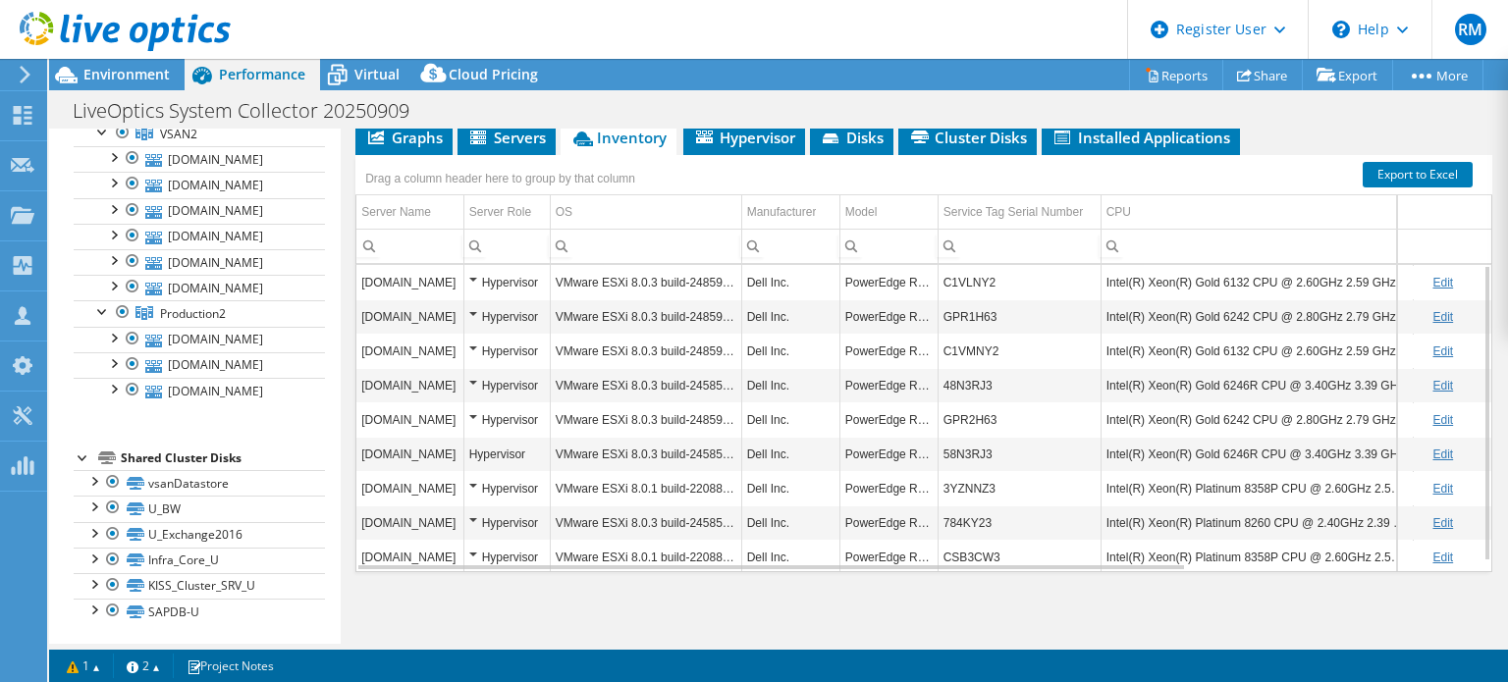
scroll to position [0, 0]
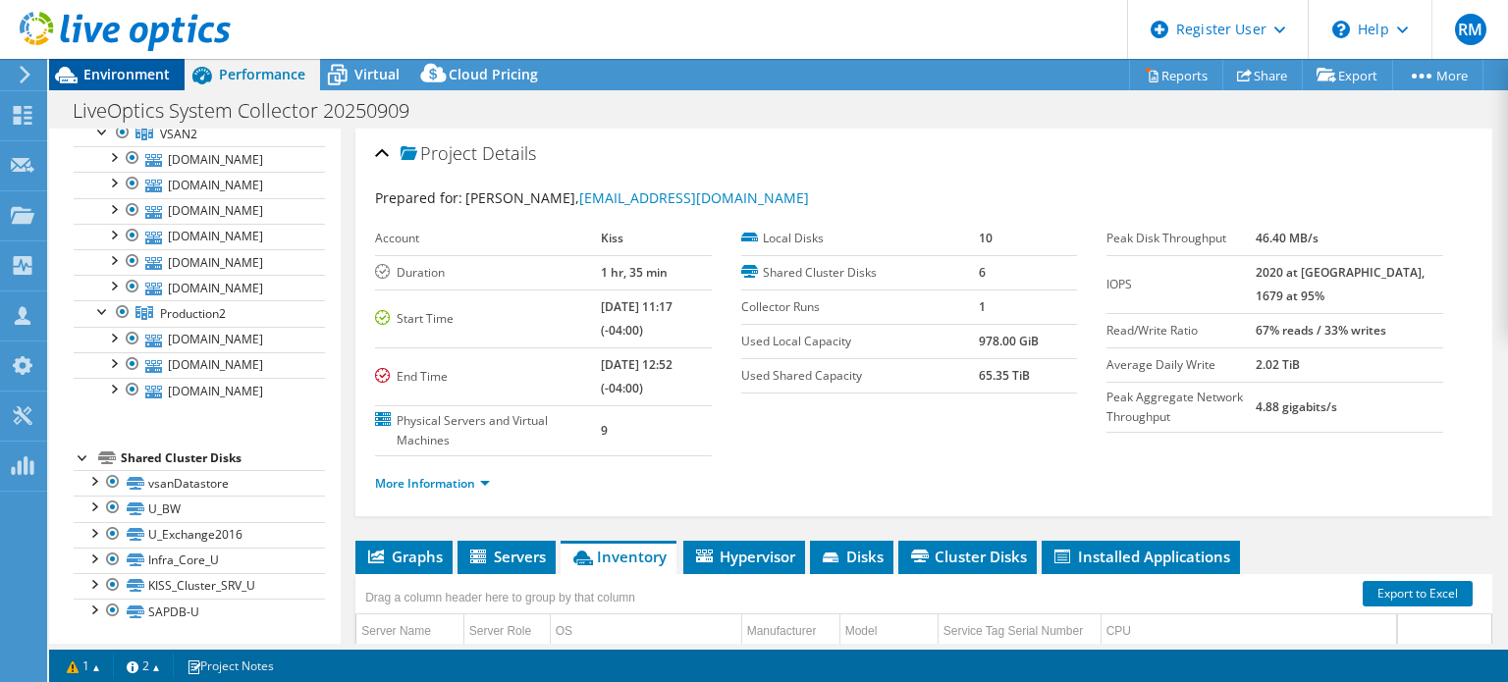
click at [160, 74] on span "Environment" at bounding box center [126, 74] width 86 height 19
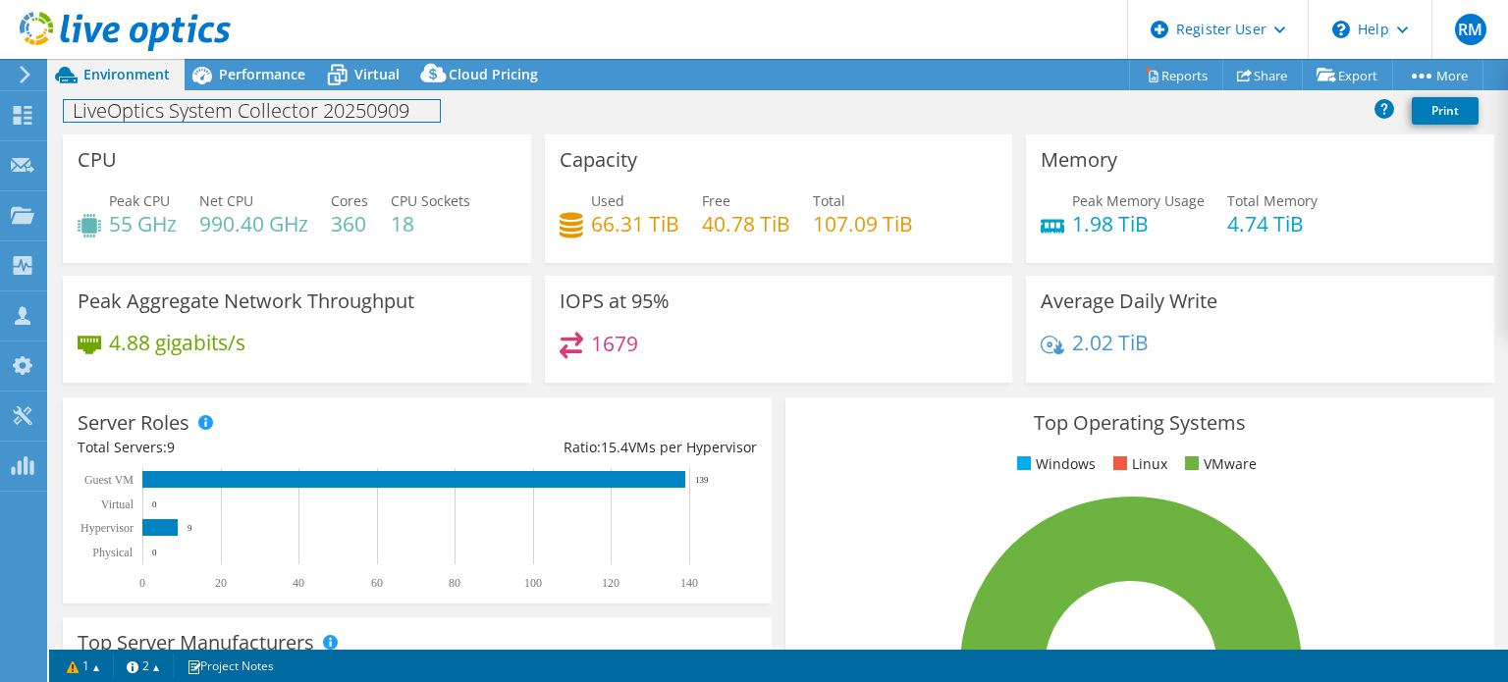
click at [277, 92] on div "LiveOptics System Collector 20250909 Print" at bounding box center [778, 110] width 1459 height 36
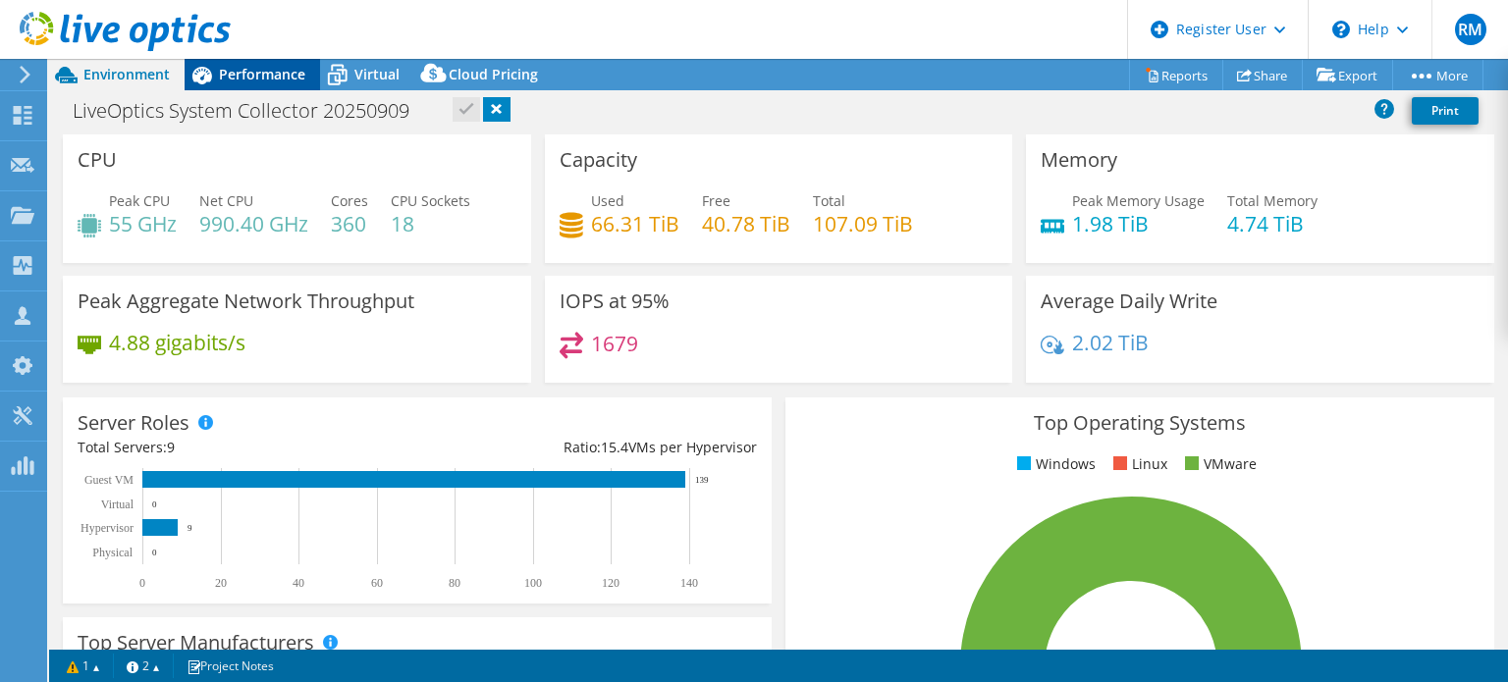
click at [279, 89] on div "Performance" at bounding box center [252, 74] width 135 height 31
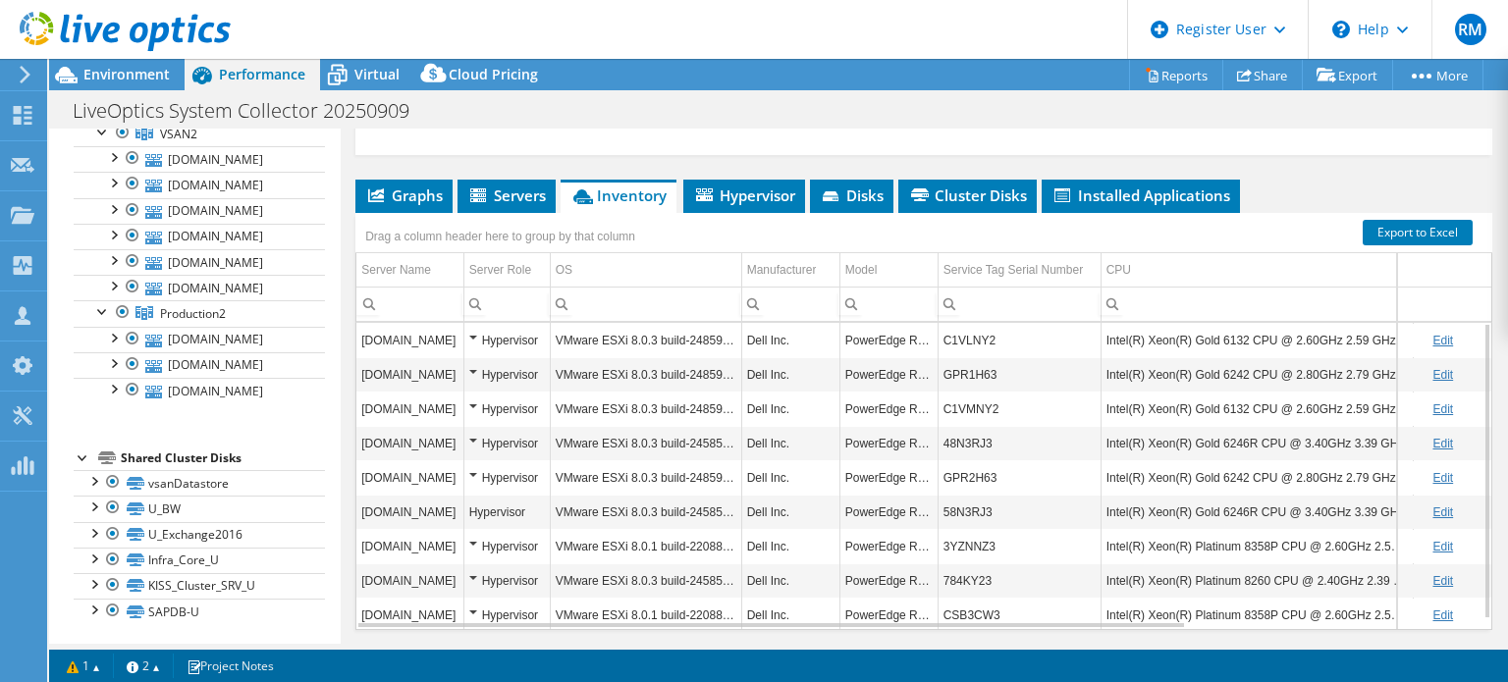
scroll to position [360, 0]
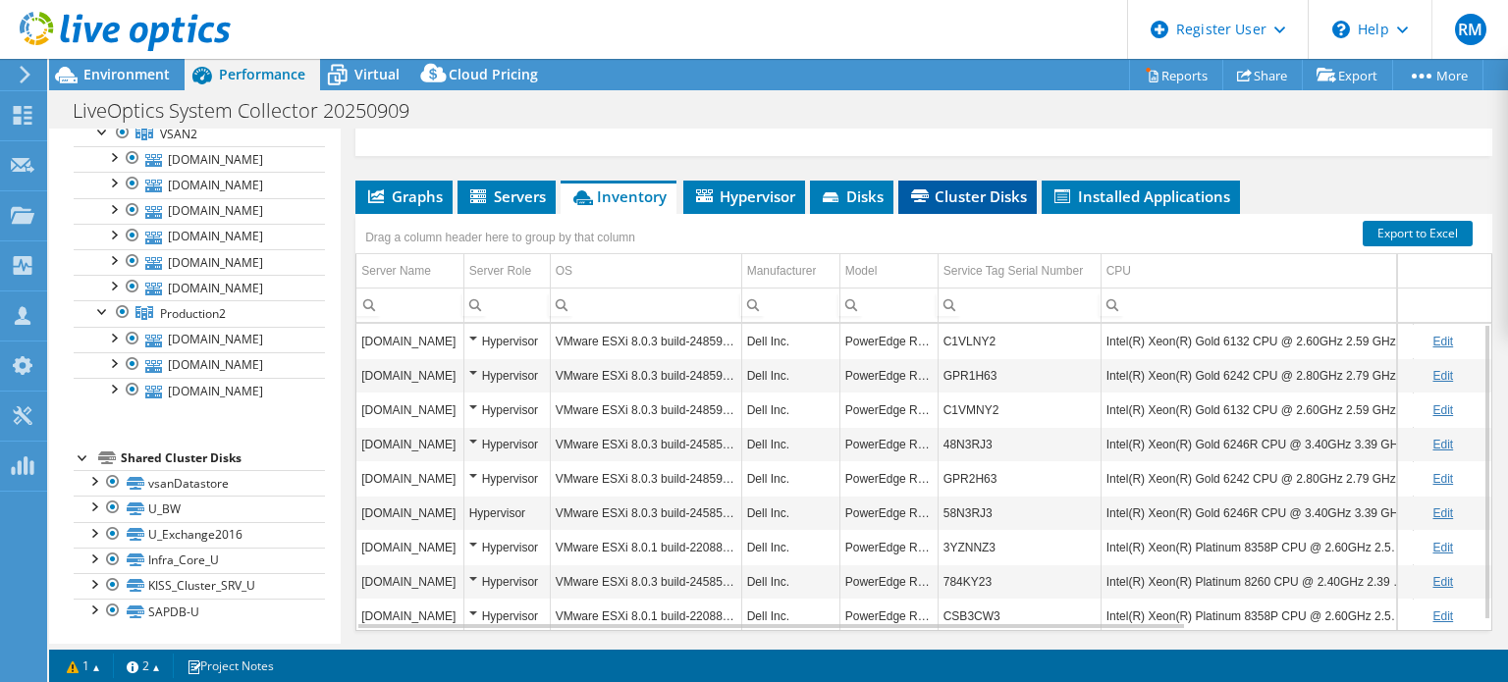
click at [944, 188] on span "Cluster Disks" at bounding box center [967, 197] width 119 height 20
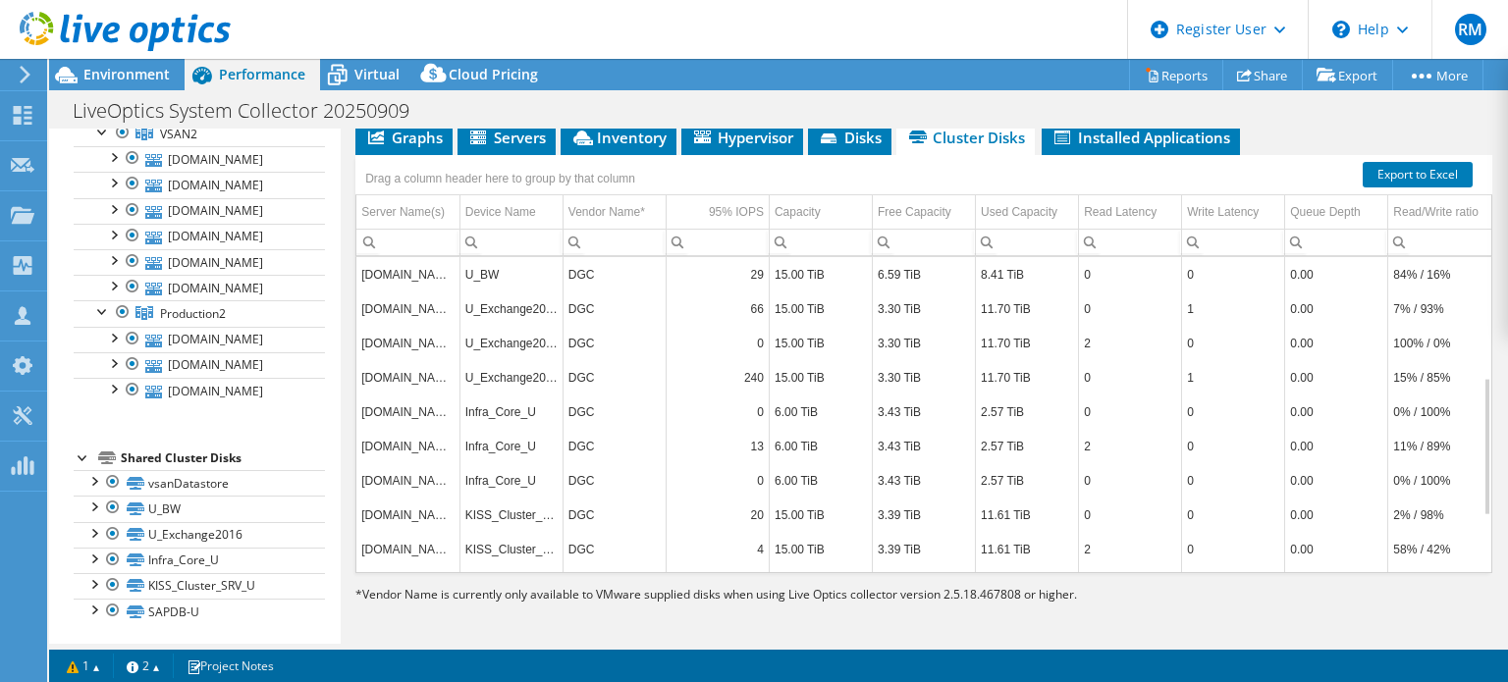
scroll to position [0, 0]
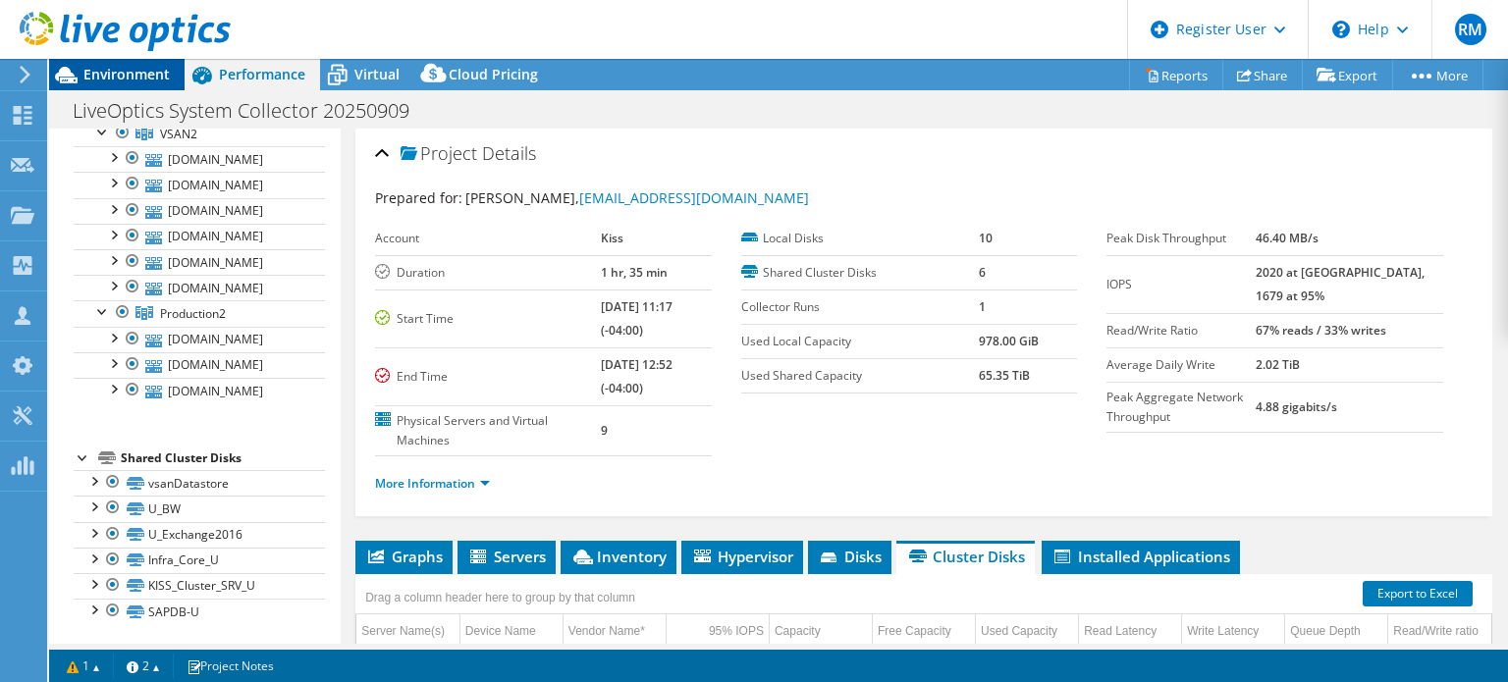
click at [157, 79] on span "Environment" at bounding box center [126, 74] width 86 height 19
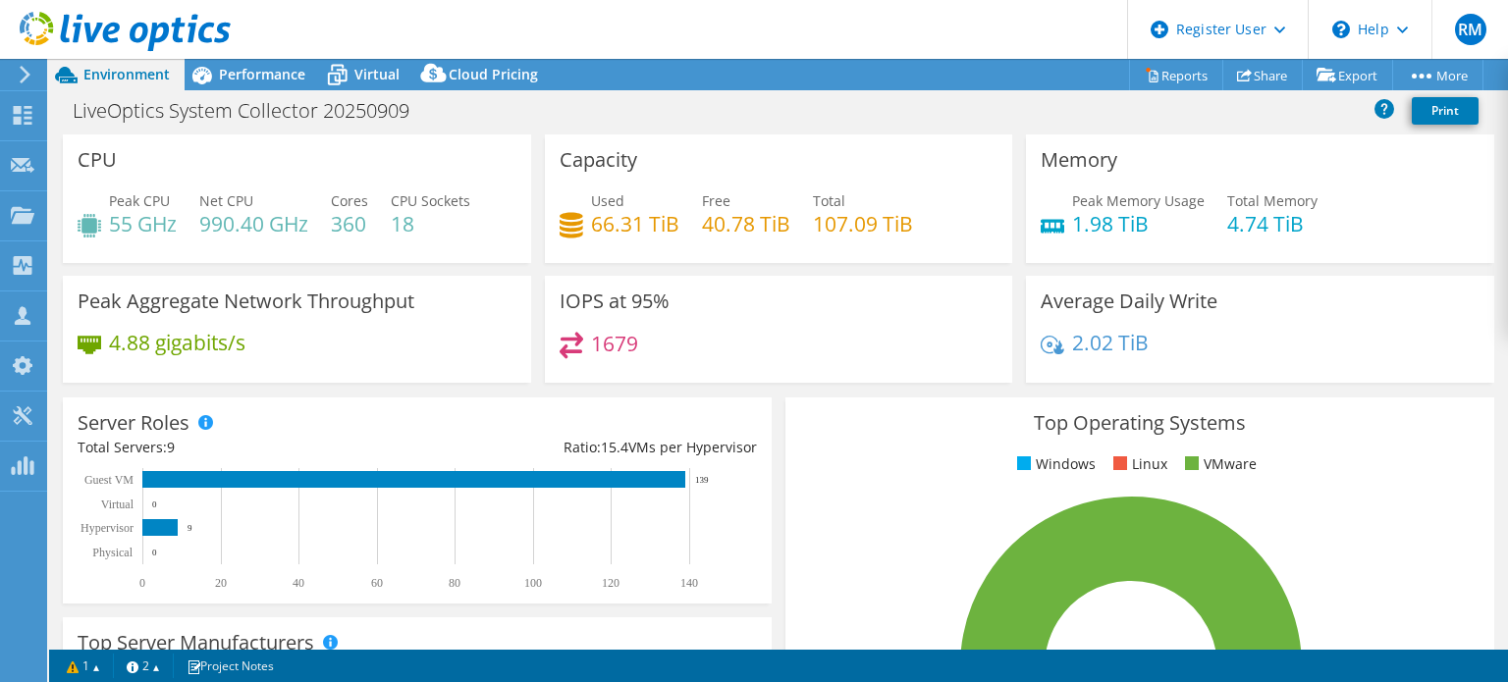
drag, startPoint x: 711, startPoint y: 101, endPoint x: 664, endPoint y: 46, distance: 72.4
click at [664, 46] on header "RM Dell User Ryann Mannan Ryann.Mannan@dell.com Dell My Profile Log Out \n Help…" at bounding box center [754, 29] width 1508 height 59
drag, startPoint x: 707, startPoint y: 82, endPoint x: 675, endPoint y: 43, distance: 50.3
drag, startPoint x: 675, startPoint y: 43, endPoint x: 607, endPoint y: 33, distance: 69.4
click at [607, 33] on header "RM Dell User Ryann Mannan Ryann.Mannan@dell.com Dell My Profile Log Out \n Help…" at bounding box center [754, 29] width 1508 height 59
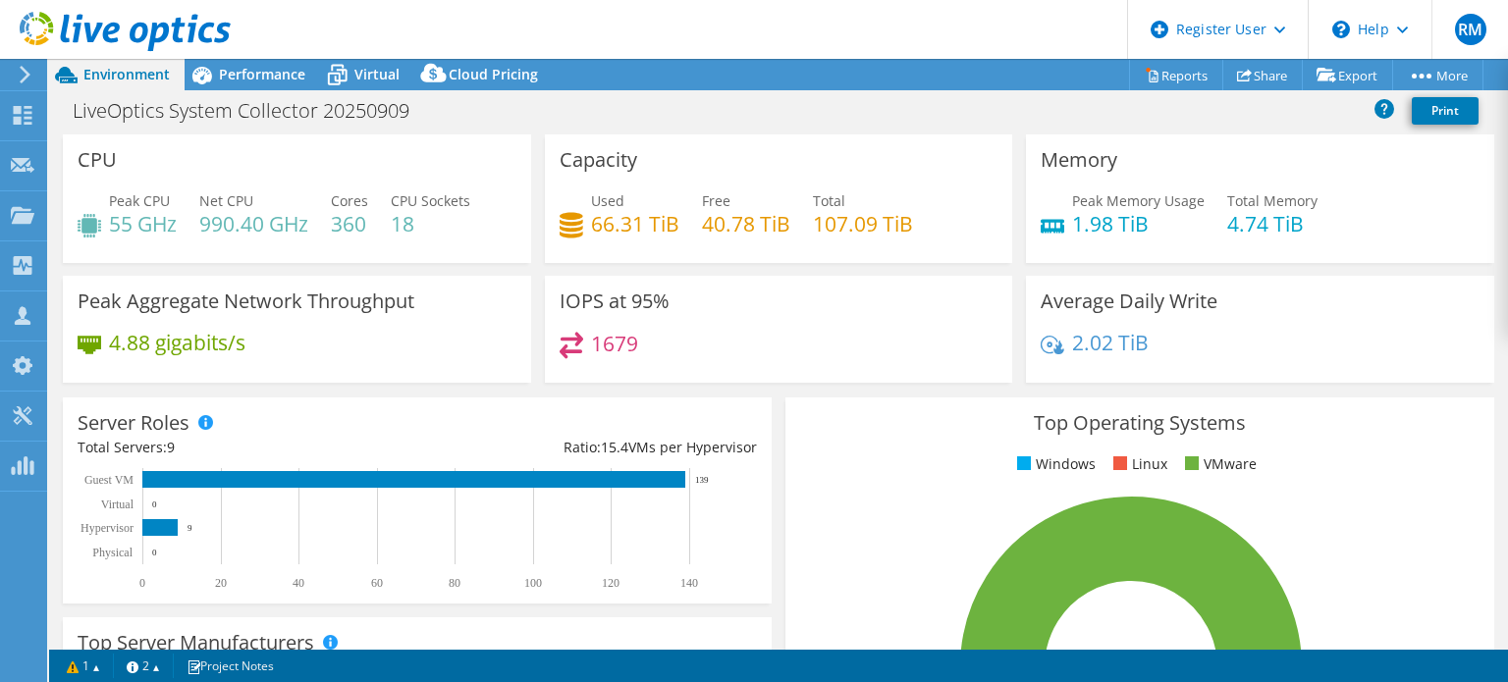
drag, startPoint x: 668, startPoint y: 32, endPoint x: 612, endPoint y: 30, distance: 56.0
click at [612, 30] on header "RM Dell User Ryann Mannan Ryann.Mannan@dell.com Dell My Profile Log Out \n Help…" at bounding box center [754, 29] width 1508 height 59
drag, startPoint x: 612, startPoint y: 30, endPoint x: 556, endPoint y: 36, distance: 56.3
click at [556, 36] on header "RM Dell User Ryann Mannan Ryann.Mannan@dell.com Dell My Profile Log Out \n Help…" at bounding box center [754, 29] width 1508 height 59
drag, startPoint x: 726, startPoint y: 30, endPoint x: 695, endPoint y: 23, distance: 32.4
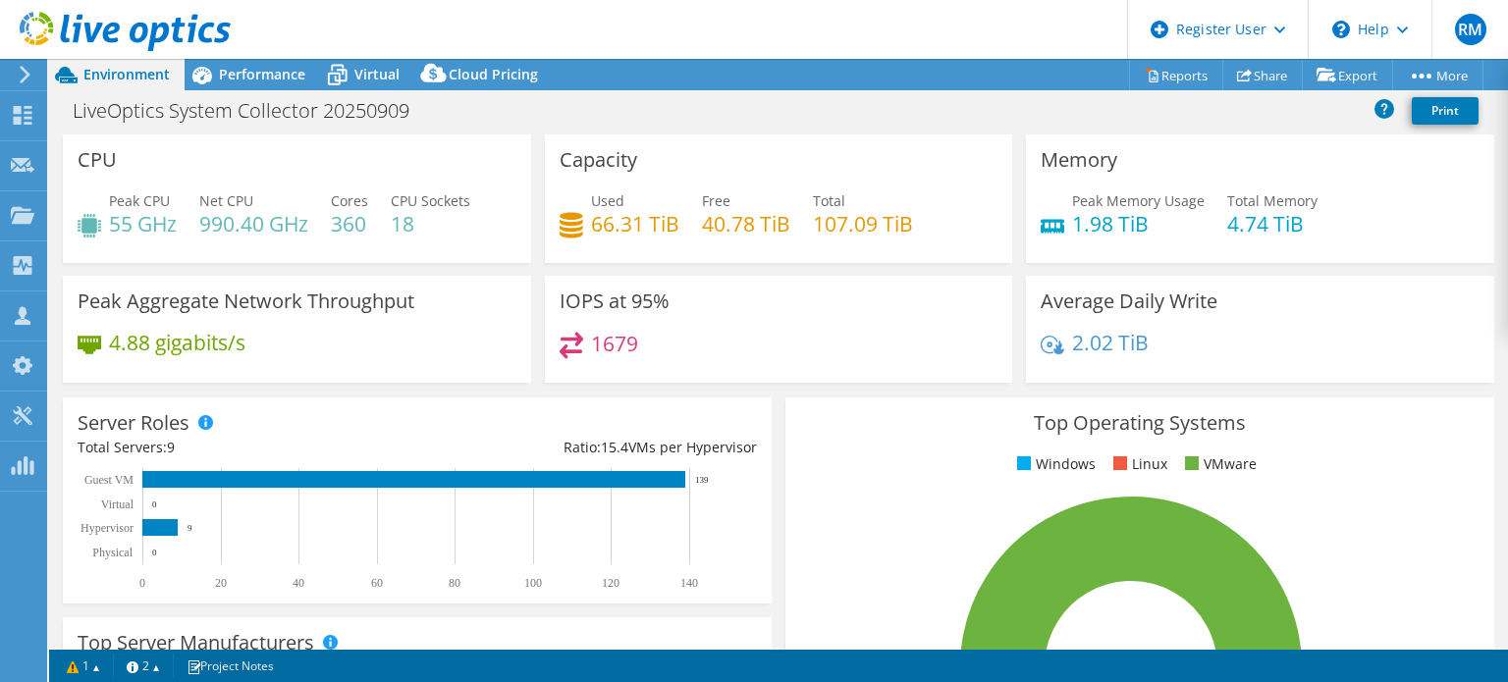
click at [695, 23] on header "RM Dell User Ryann Mannan Ryann.Mannan@dell.com Dell My Profile Log Out \n Help…" at bounding box center [754, 29] width 1508 height 59
drag, startPoint x: 754, startPoint y: 66, endPoint x: 738, endPoint y: 27, distance: 42.3
drag, startPoint x: 738, startPoint y: 27, endPoint x: 707, endPoint y: 105, distance: 84.6
drag, startPoint x: 707, startPoint y: 105, endPoint x: 734, endPoint y: 66, distance: 47.9
drag, startPoint x: 734, startPoint y: 66, endPoint x: 734, endPoint y: 46, distance: 19.6
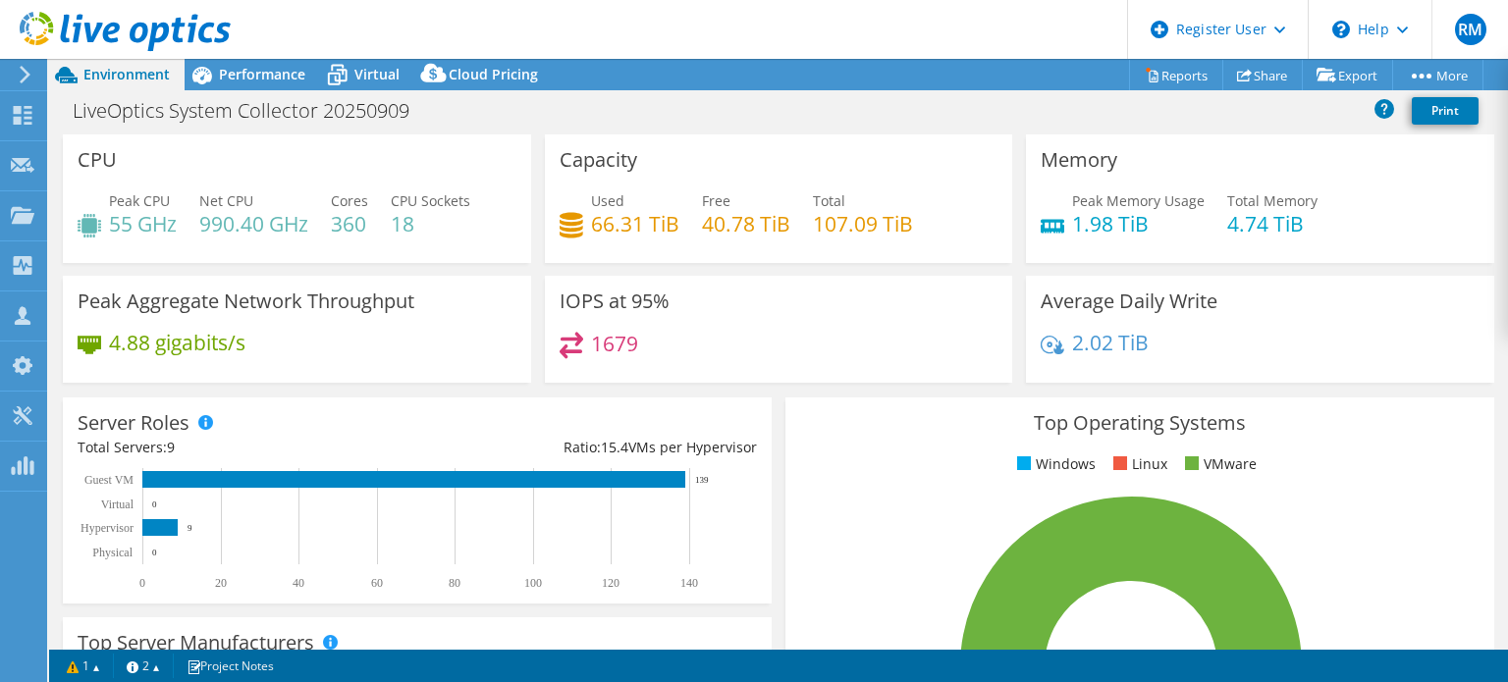
drag, startPoint x: 734, startPoint y: 46, endPoint x: 700, endPoint y: 43, distance: 34.5
click at [700, 43] on header "RM Dell User Ryann Mannan Ryann.Mannan@dell.com Dell My Profile Log Out \n Help…" at bounding box center [754, 29] width 1508 height 59
drag, startPoint x: 700, startPoint y: 43, endPoint x: 640, endPoint y: 42, distance: 59.9
click at [640, 42] on header "RM Dell User Ryann Mannan Ryann.Mannan@dell.com Dell My Profile Log Out \n Help…" at bounding box center [754, 29] width 1508 height 59
click at [643, 25] on header "RM Dell User Ryann Mannan Ryann.Mannan@dell.com Dell My Profile Log Out \n Help…" at bounding box center [754, 29] width 1508 height 59
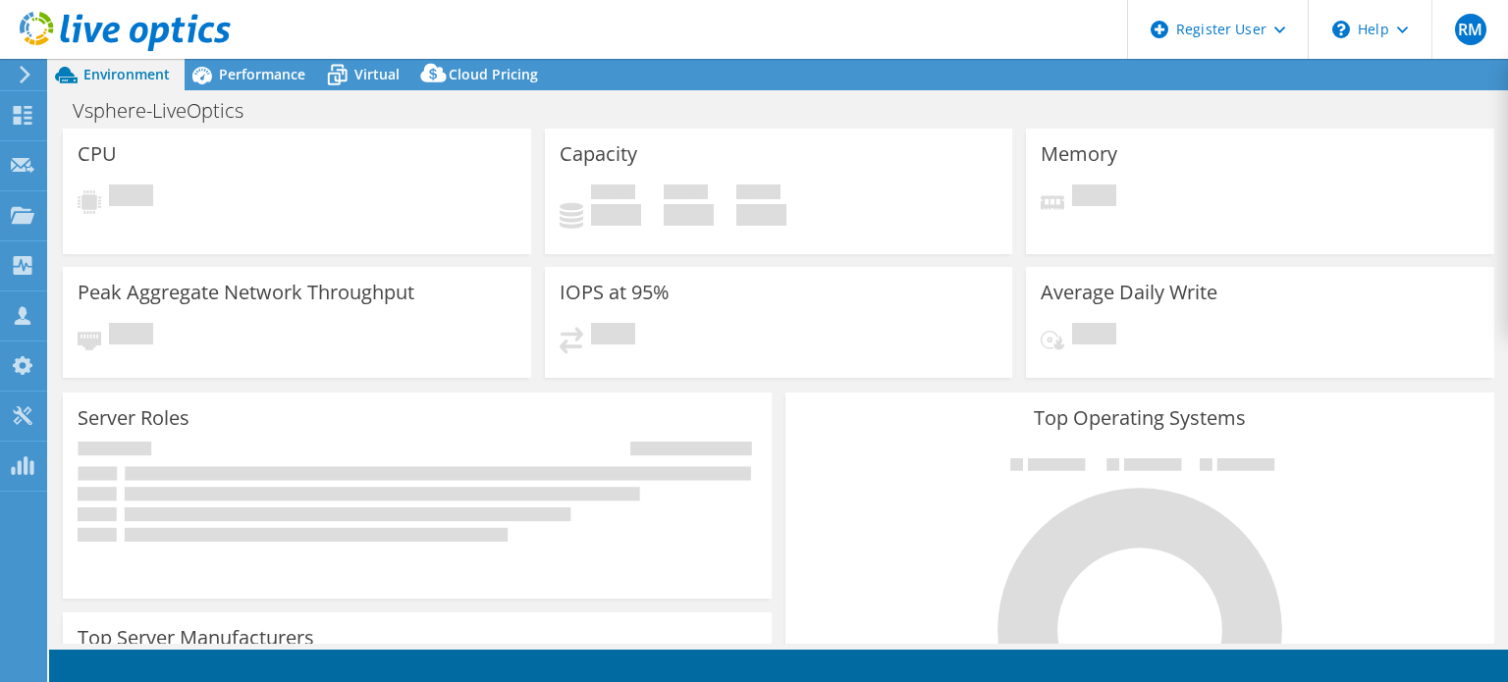
select select "USD"
select select "USEast"
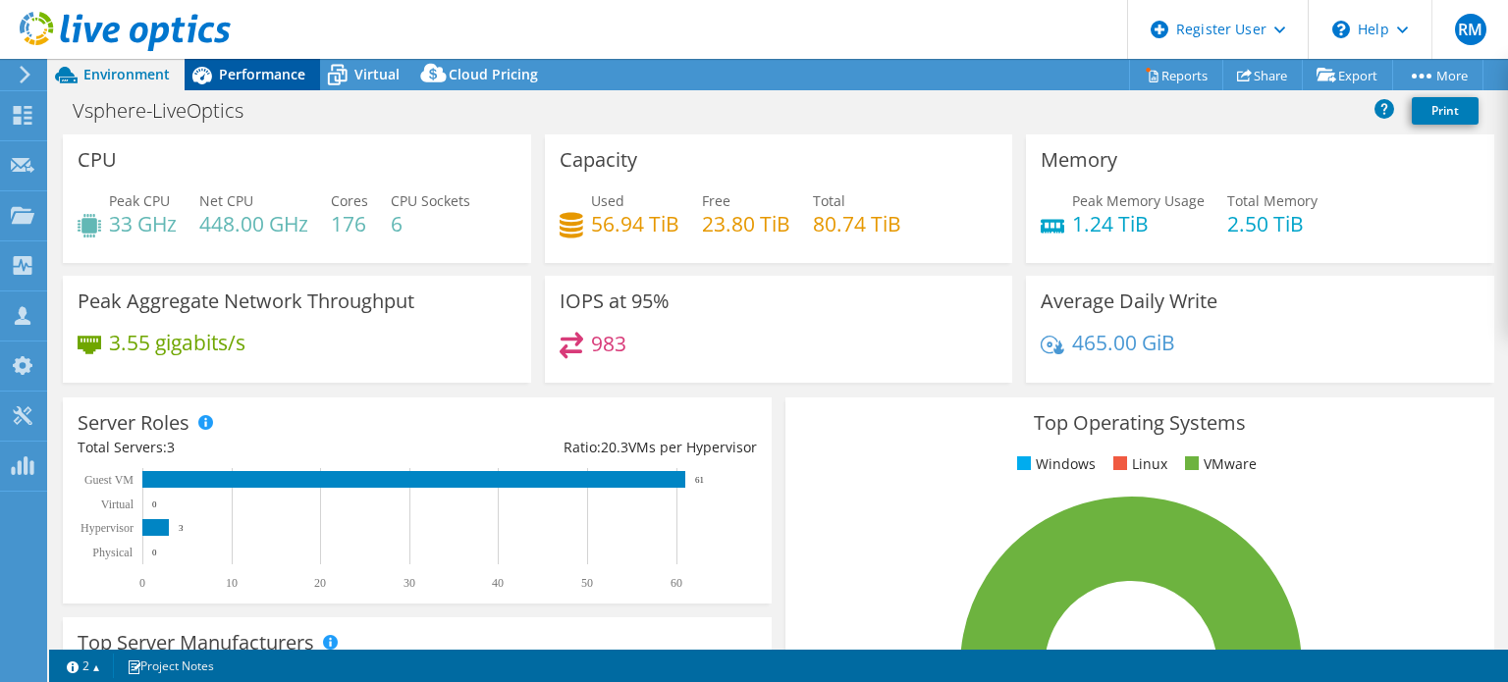
click at [262, 83] on div "Performance" at bounding box center [252, 74] width 135 height 31
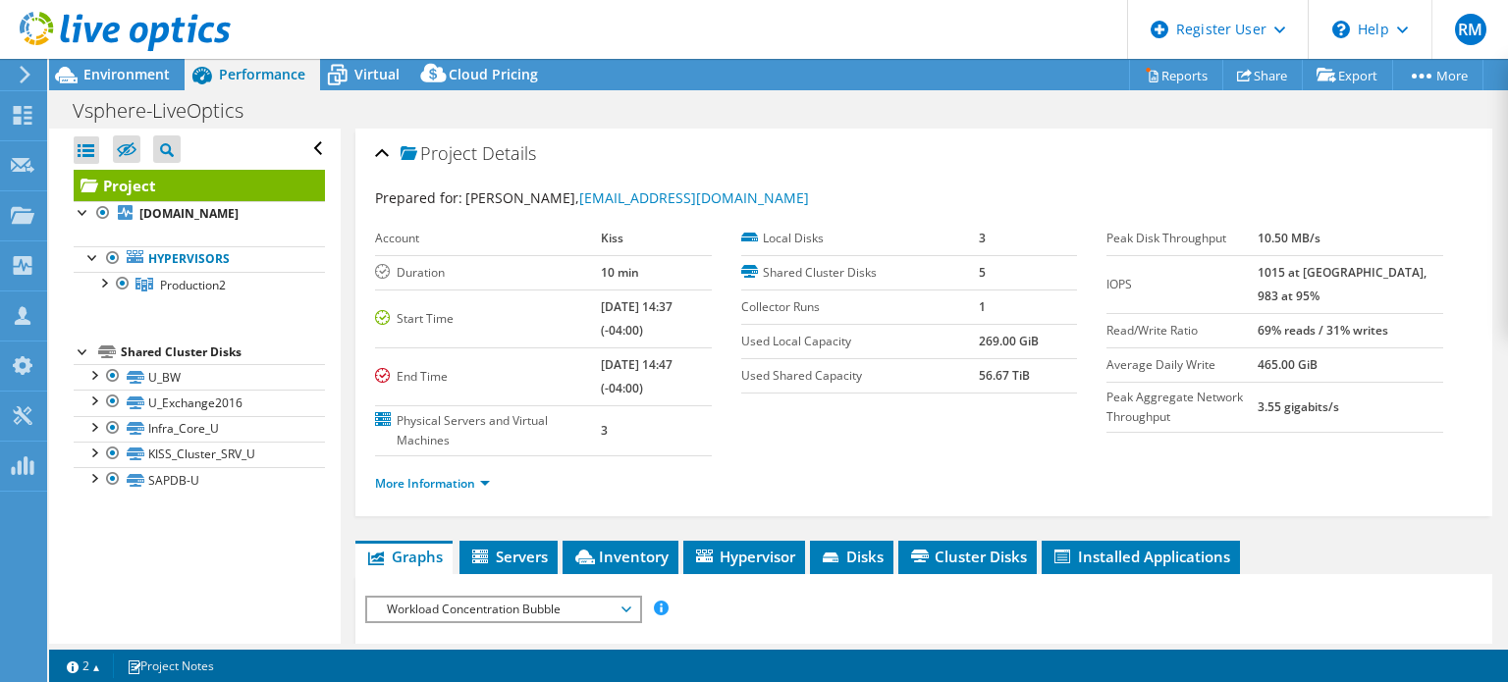
scroll to position [251, 0]
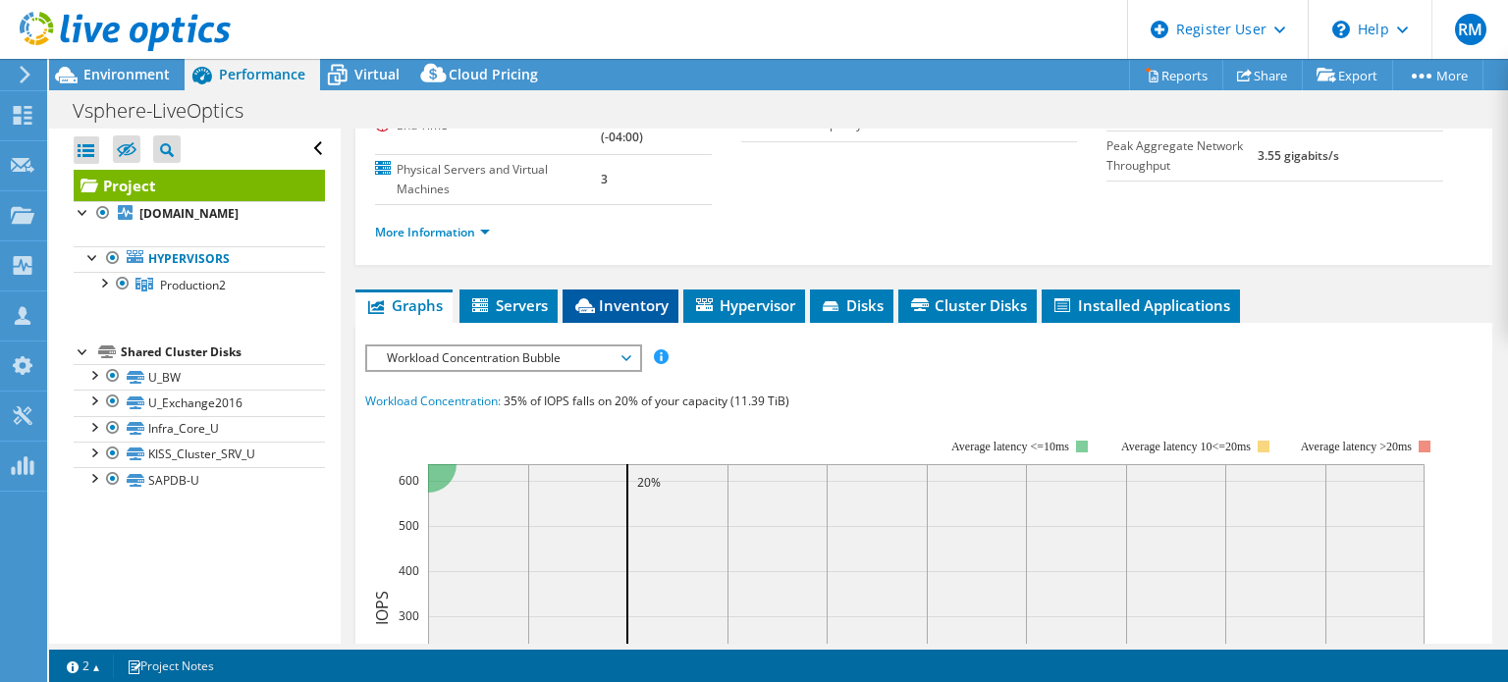
click at [647, 297] on span "Inventory" at bounding box center [620, 305] width 96 height 20
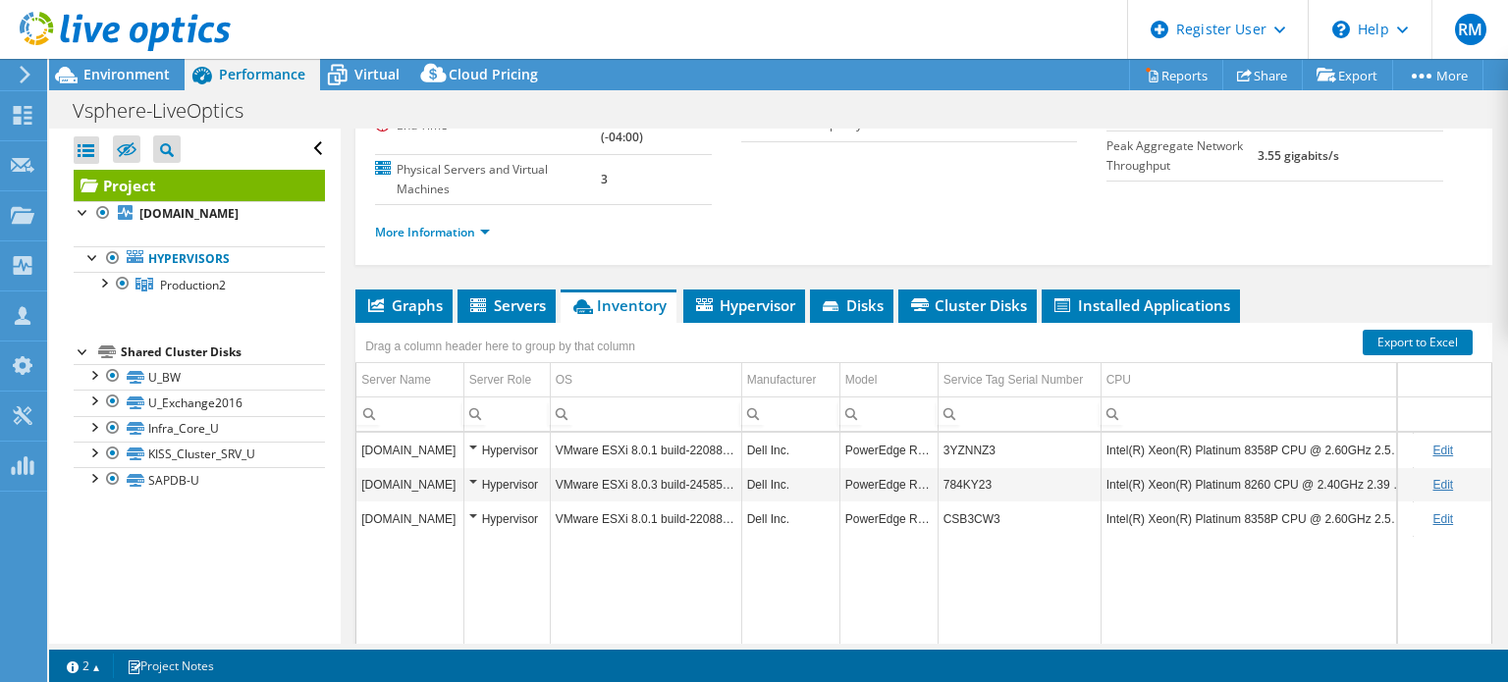
scroll to position [415, 0]
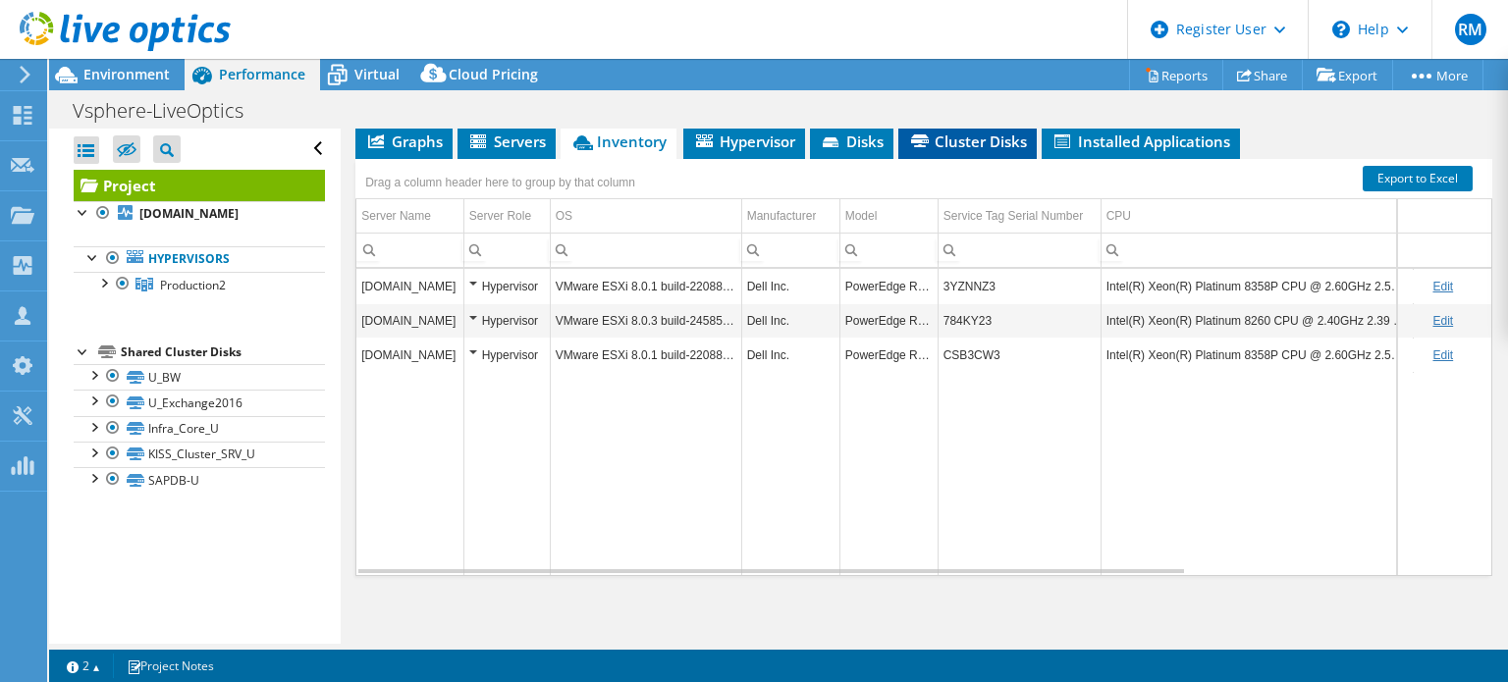
click at [961, 139] on span "Cluster Disks" at bounding box center [967, 142] width 119 height 20
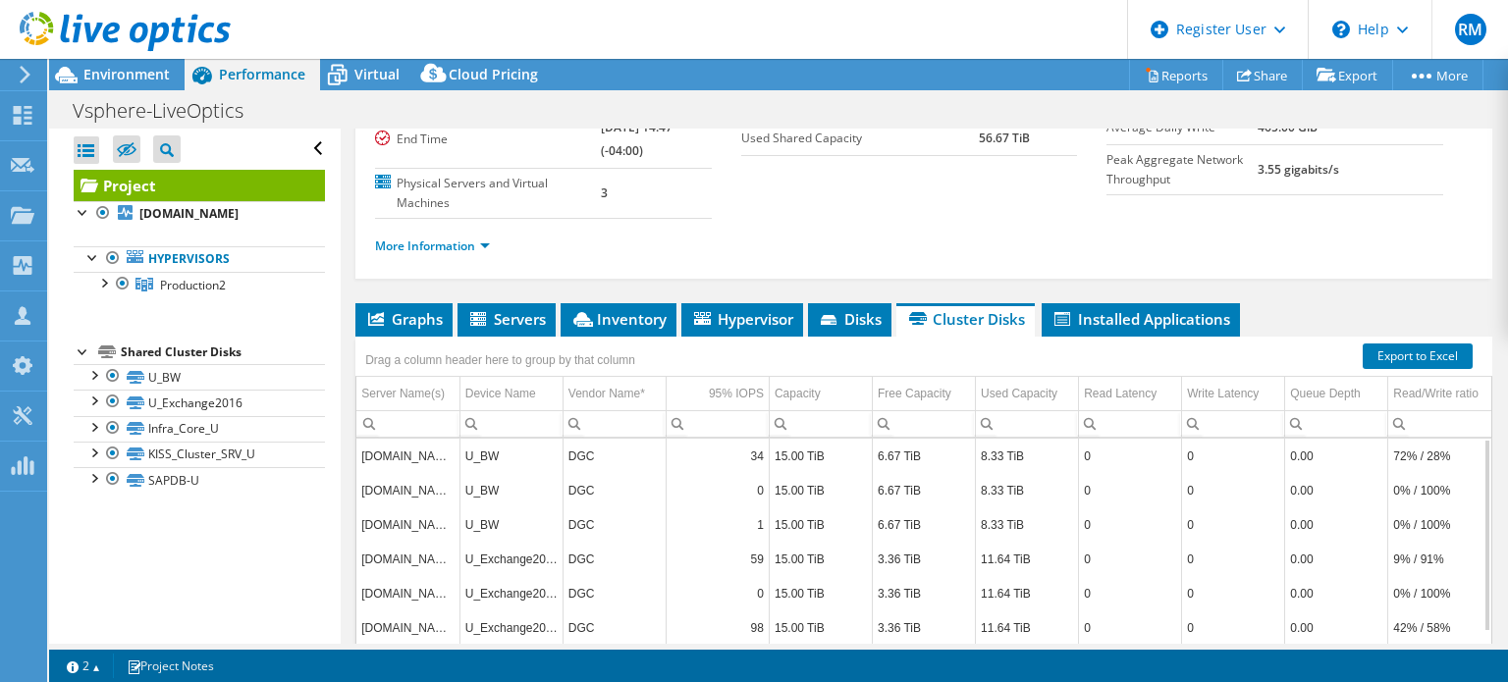
scroll to position [214, 0]
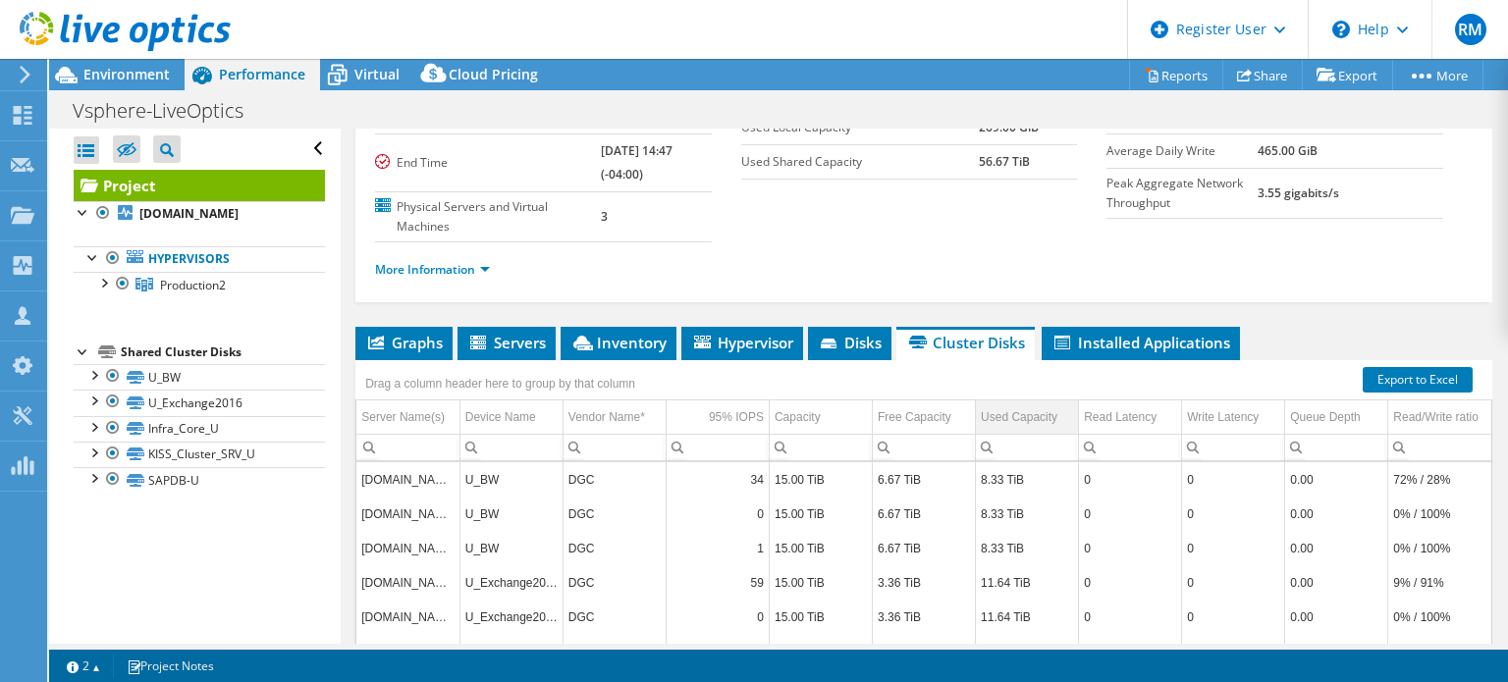
click at [976, 408] on td "Used Capacity" at bounding box center [1027, 418] width 103 height 34
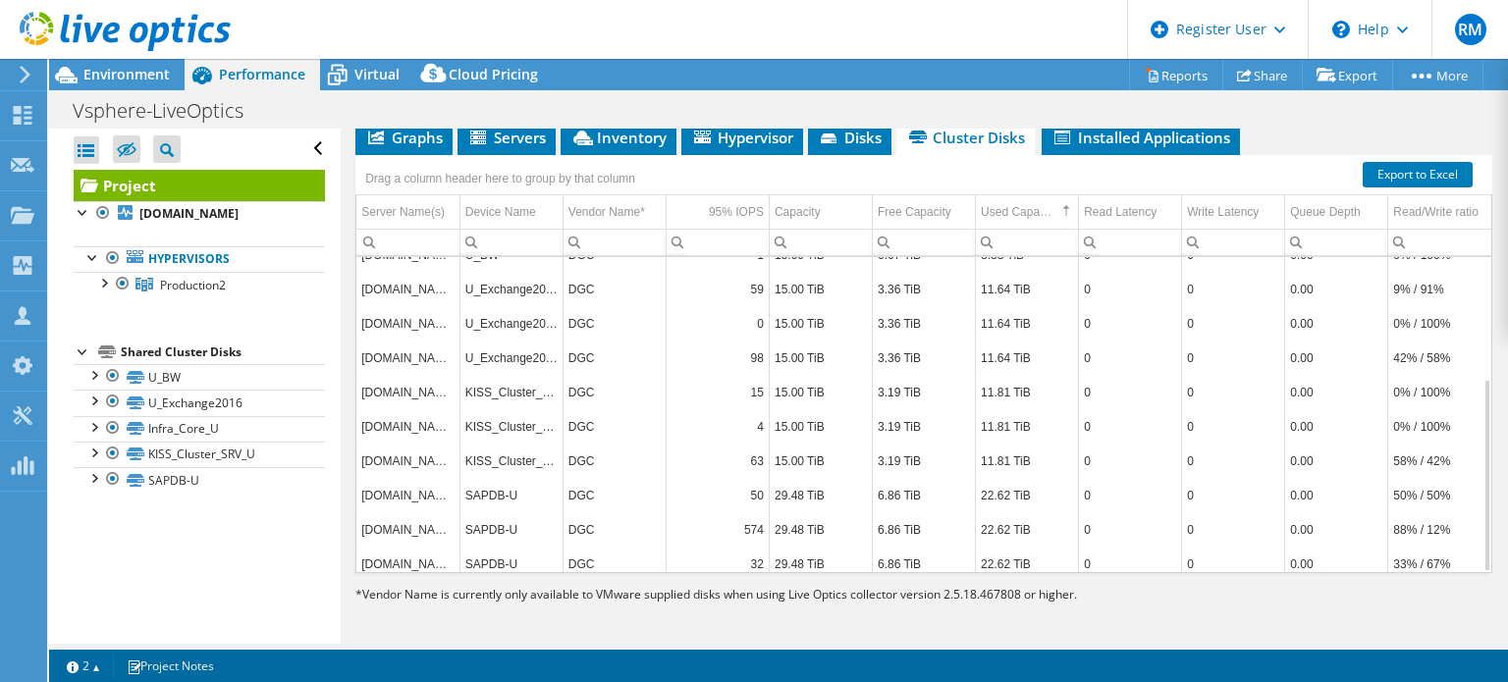
scroll to position [197, 0]
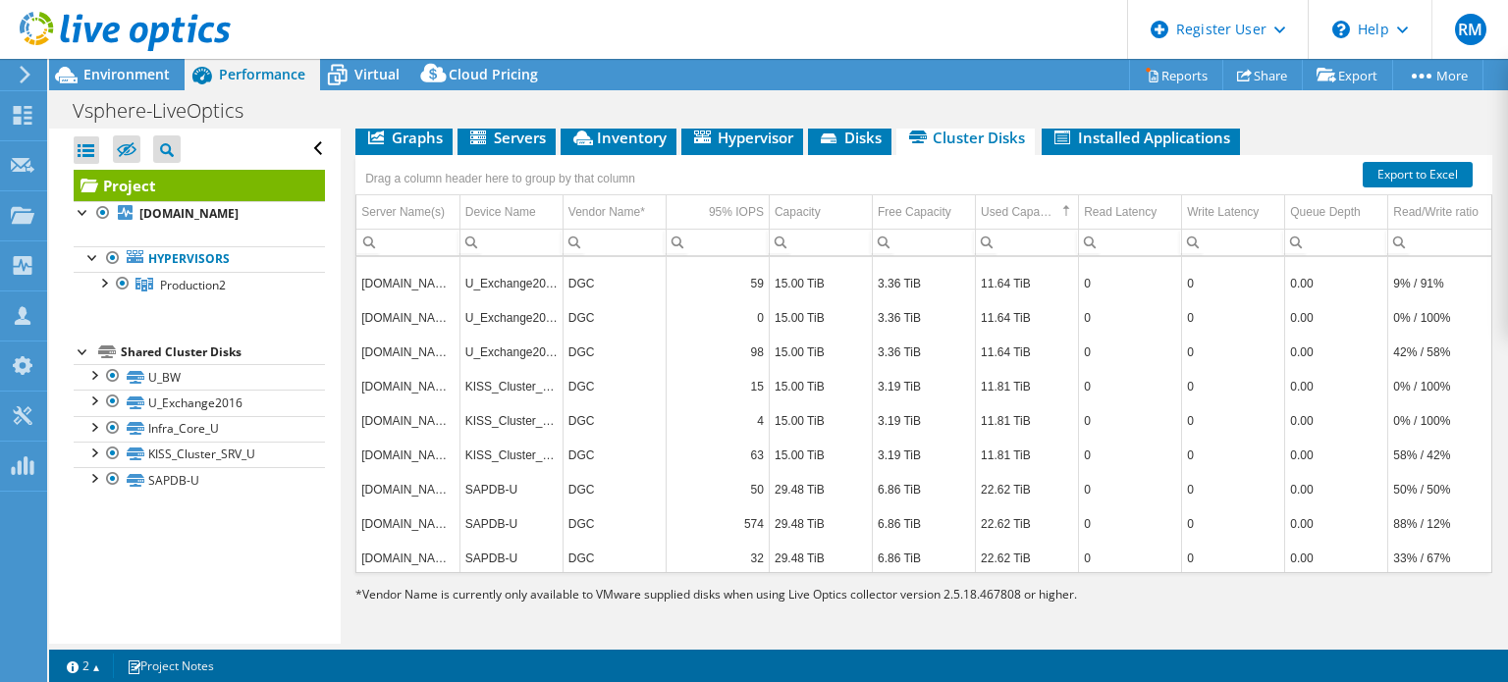
click at [885, 161] on div "Drag a column header here to group by that column" at bounding box center [923, 168] width 1137 height 26
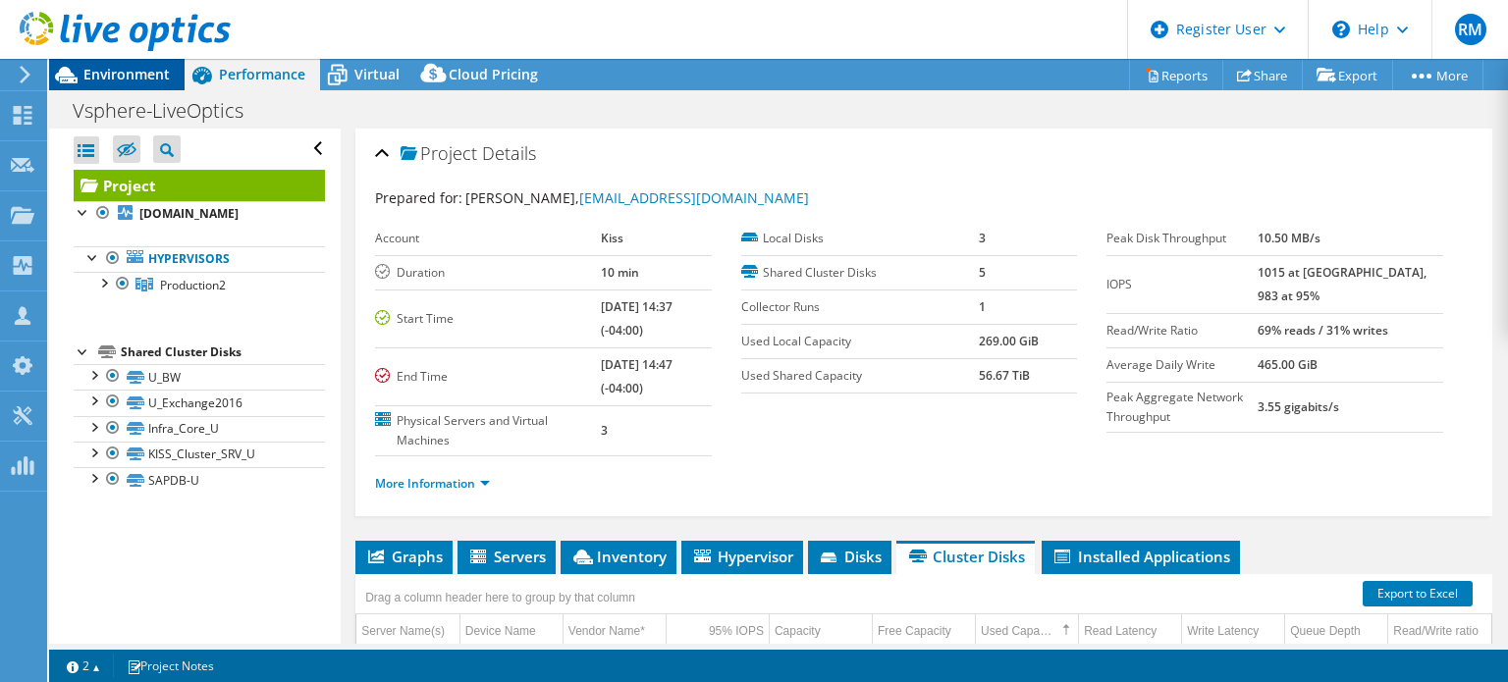
click at [147, 73] on span "Environment" at bounding box center [126, 74] width 86 height 19
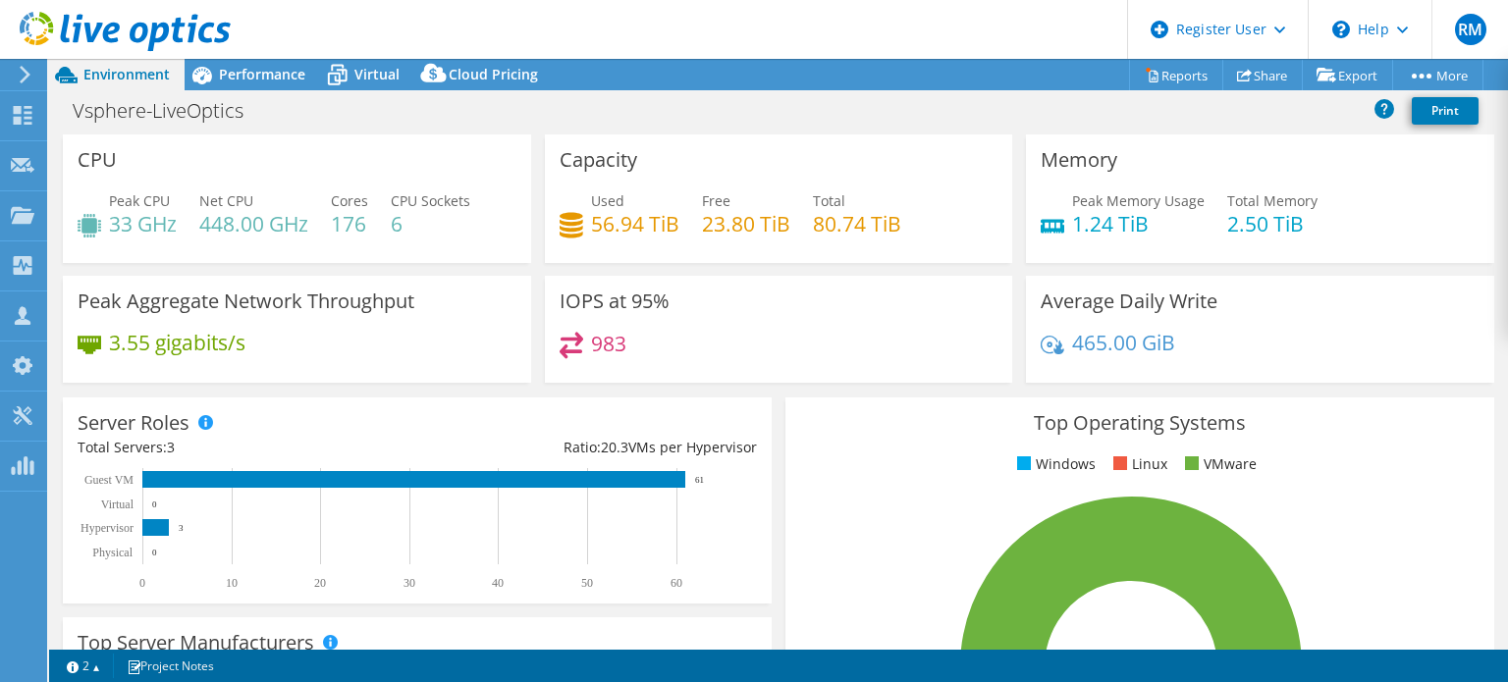
drag, startPoint x: 682, startPoint y: 102, endPoint x: 652, endPoint y: 51, distance: 59.4
drag, startPoint x: 652, startPoint y: 51, endPoint x: 578, endPoint y: 27, distance: 77.6
drag, startPoint x: 578, startPoint y: 27, endPoint x: 525, endPoint y: 20, distance: 53.5
click at [525, 20] on header "RM Dell User Ryann Mannan Ryann.Mannan@dell.com Dell My Profile Log Out \n Help…" at bounding box center [754, 29] width 1508 height 59
drag, startPoint x: 663, startPoint y: 73, endPoint x: 632, endPoint y: 66, distance: 31.2
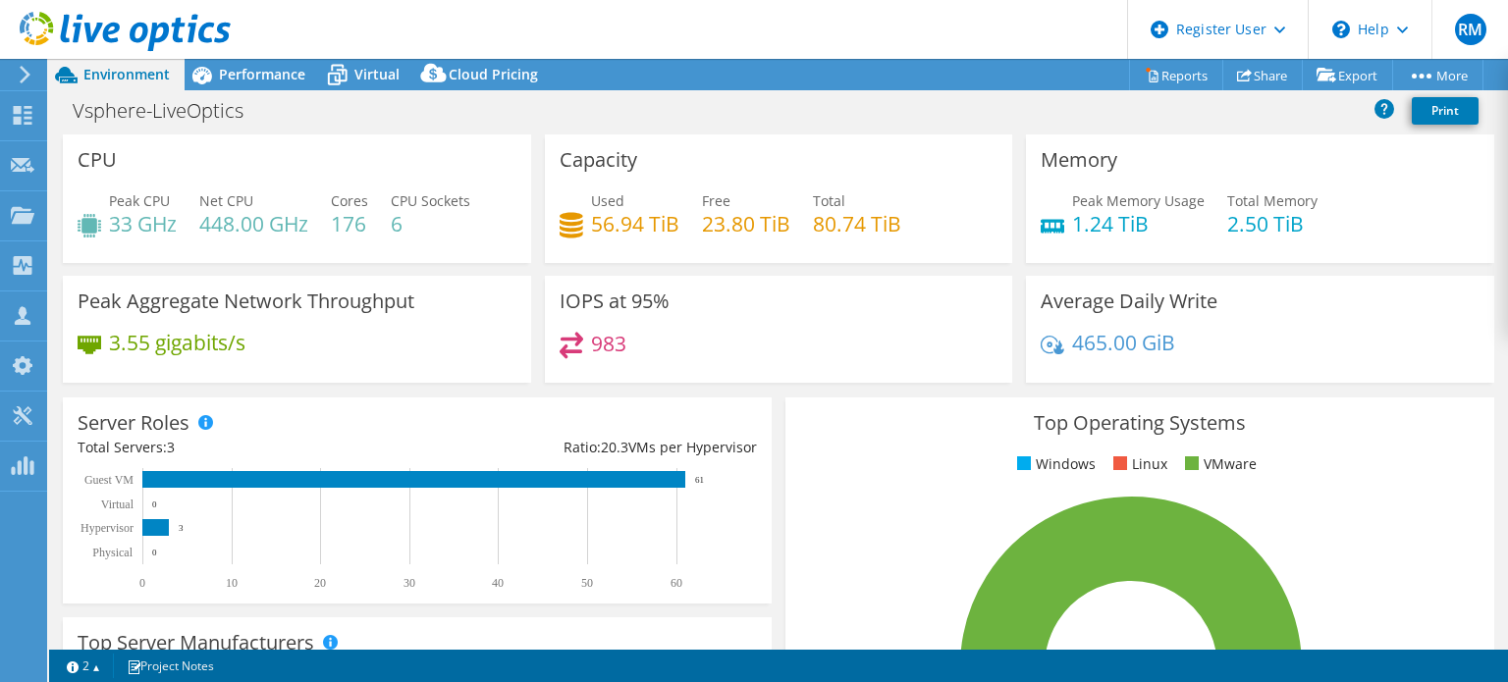
drag, startPoint x: 628, startPoint y: 66, endPoint x: 607, endPoint y: 68, distance: 21.7
drag, startPoint x: 607, startPoint y: 68, endPoint x: 590, endPoint y: 72, distance: 17.1
drag, startPoint x: 590, startPoint y: 72, endPoint x: 577, endPoint y: 67, distance: 13.7
click at [577, 67] on div "Project Actions Project Actions Reports Share Export vSAN ReadyNode Sizer" at bounding box center [778, 74] width 1459 height 31
